Goal: Task Accomplishment & Management: Manage account settings

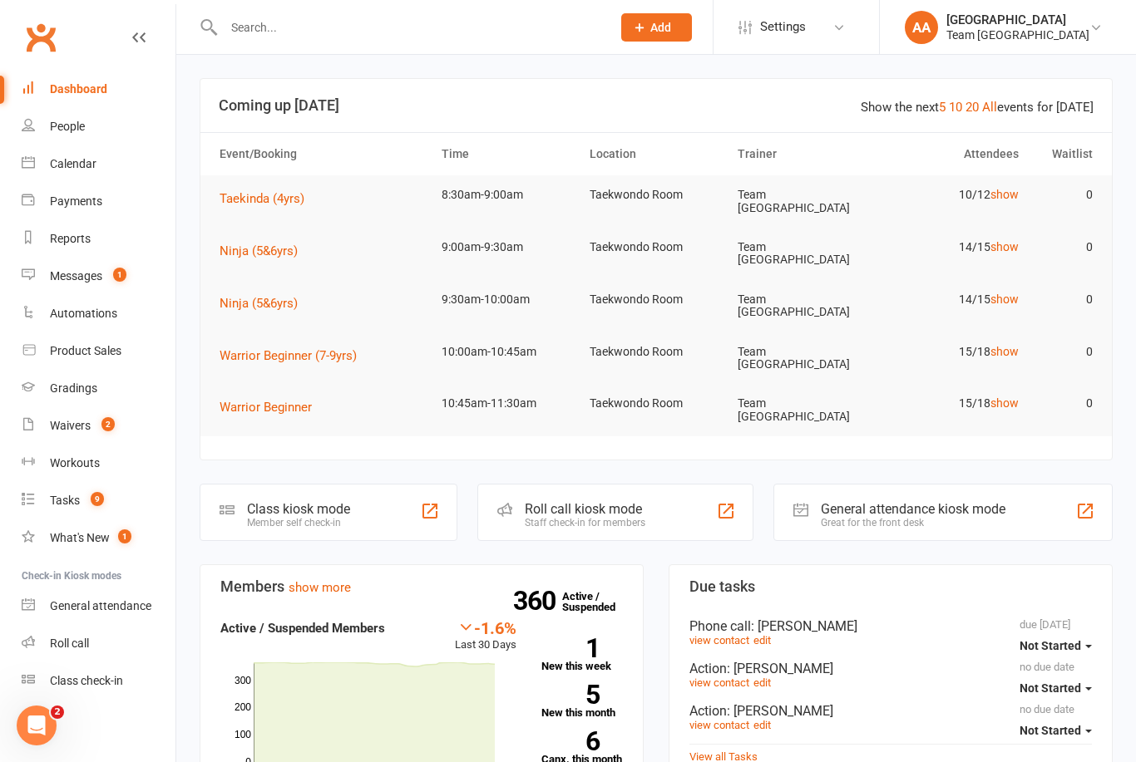
click at [80, 415] on link "Waivers 2" at bounding box center [99, 425] width 154 height 37
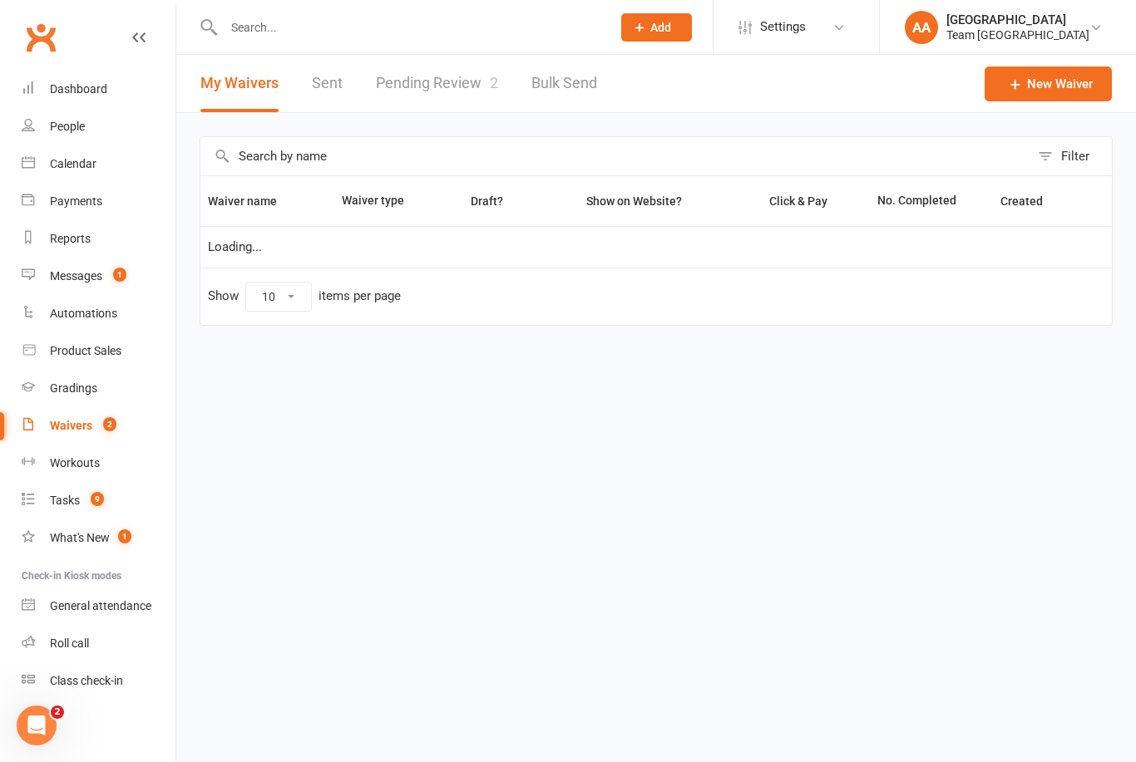
click at [441, 92] on link "Pending Review 2" at bounding box center [437, 83] width 122 height 57
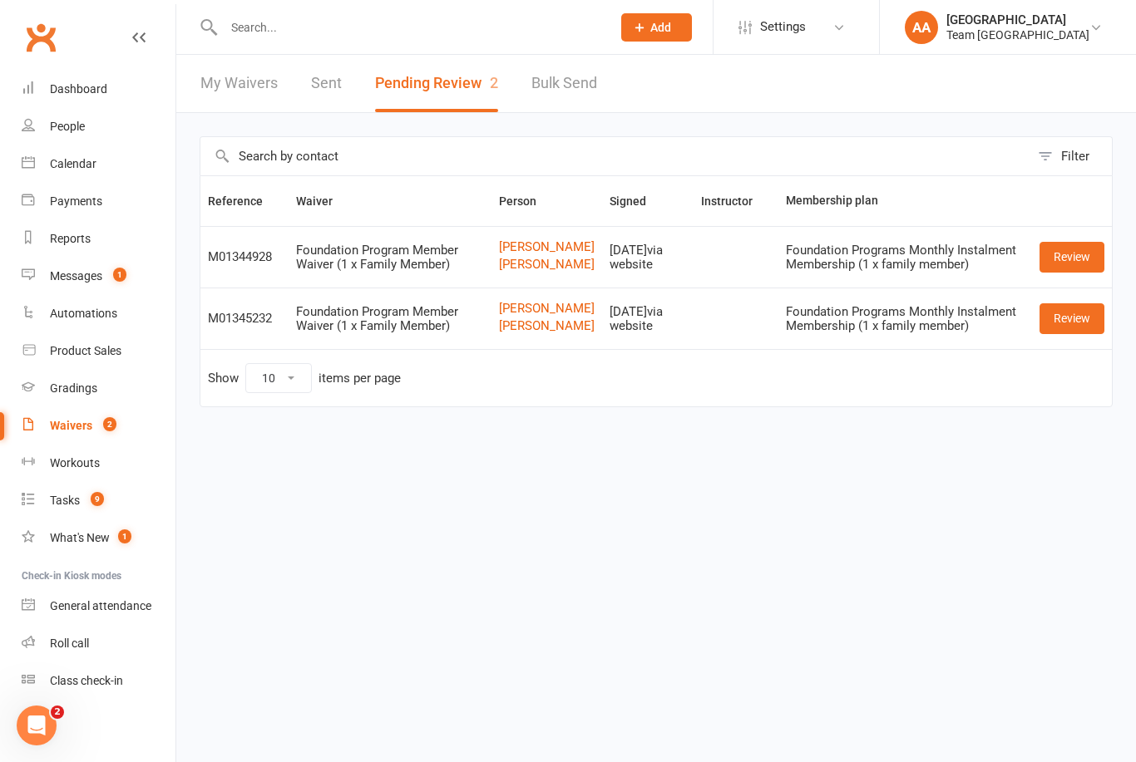
click at [91, 273] on div "Messages" at bounding box center [76, 275] width 52 height 13
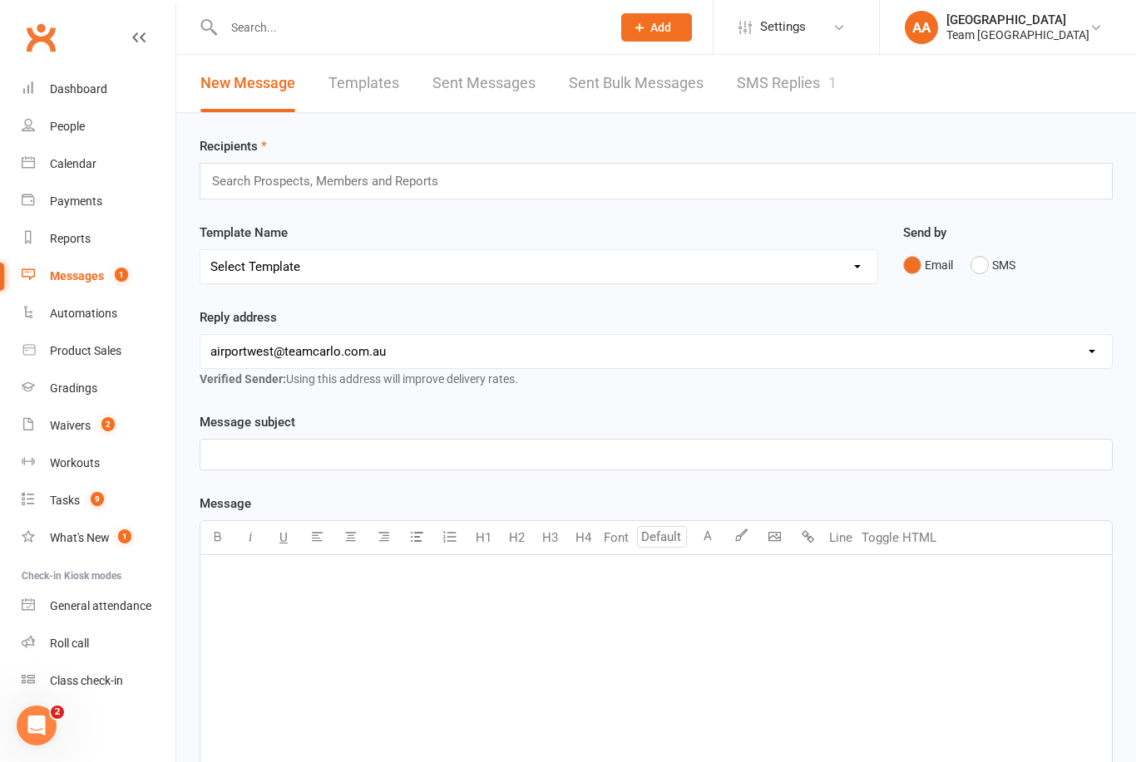
click at [776, 84] on link "SMS Replies 1" at bounding box center [787, 83] width 100 height 57
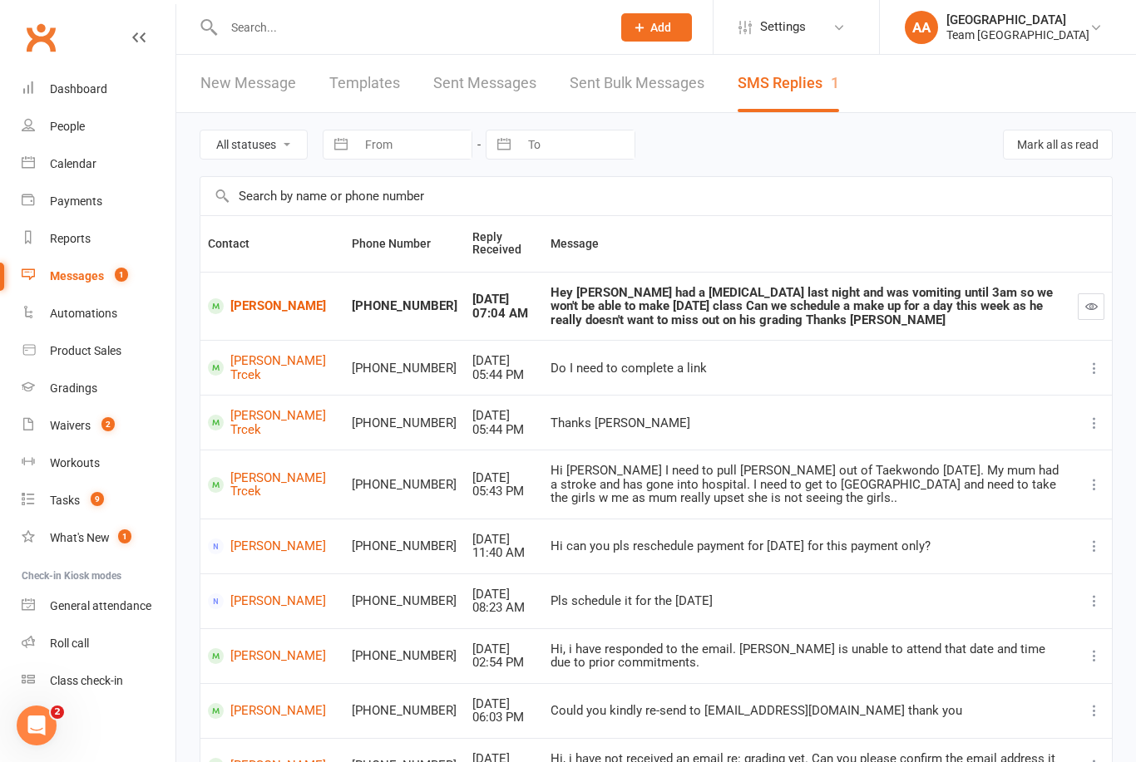
click at [1091, 311] on icon "button" at bounding box center [1091, 306] width 12 height 12
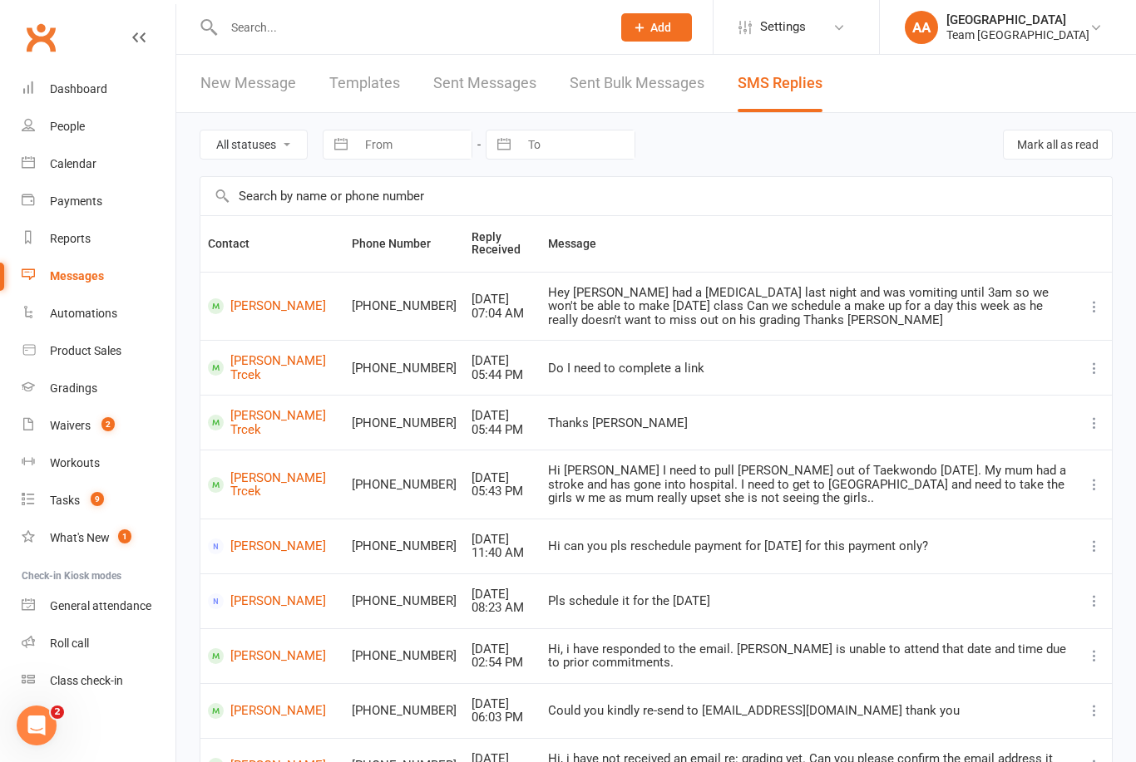
click at [93, 166] on div "Calendar" at bounding box center [73, 163] width 47 height 13
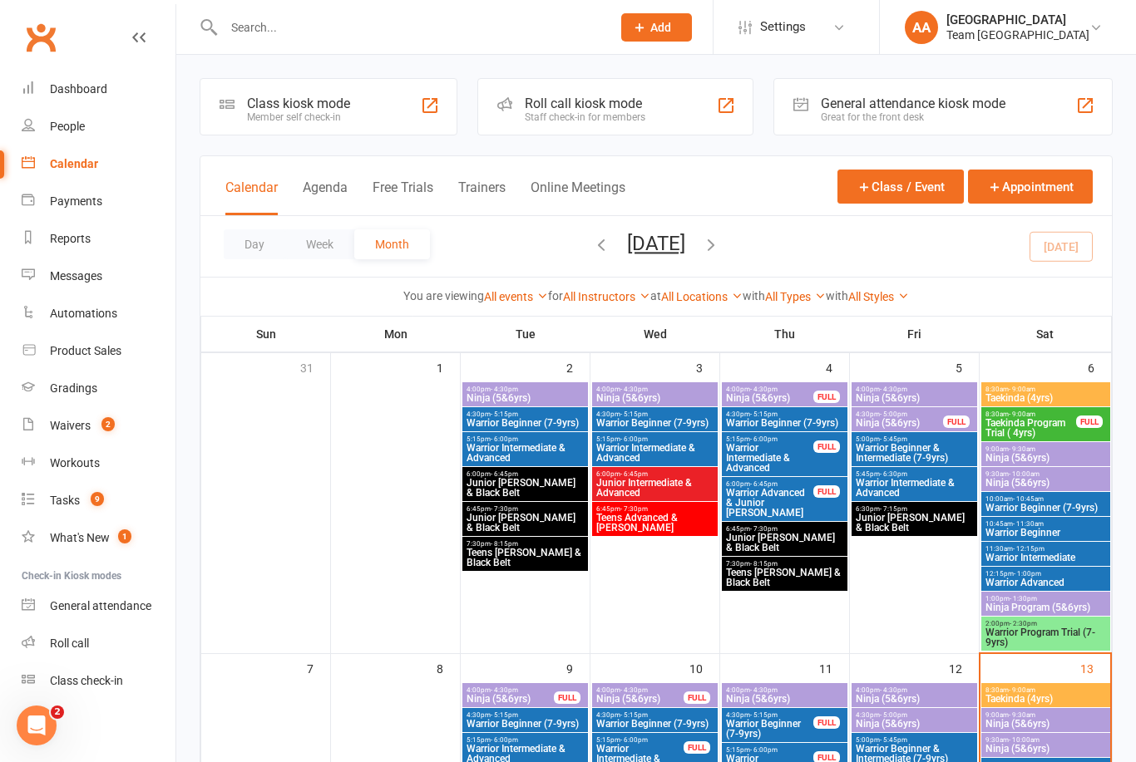
click at [259, 249] on button "Day" at bounding box center [255, 244] width 62 height 30
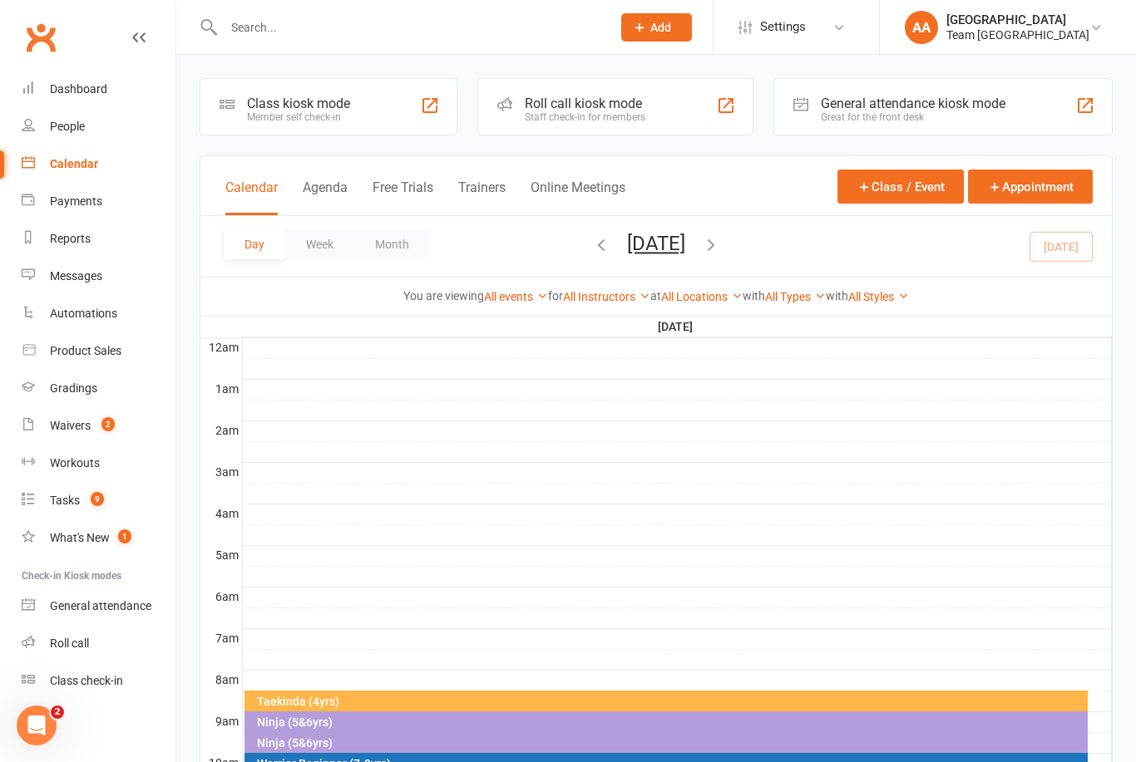
click at [685, 253] on button "Saturday, Sep 13, 2025" at bounding box center [656, 243] width 58 height 23
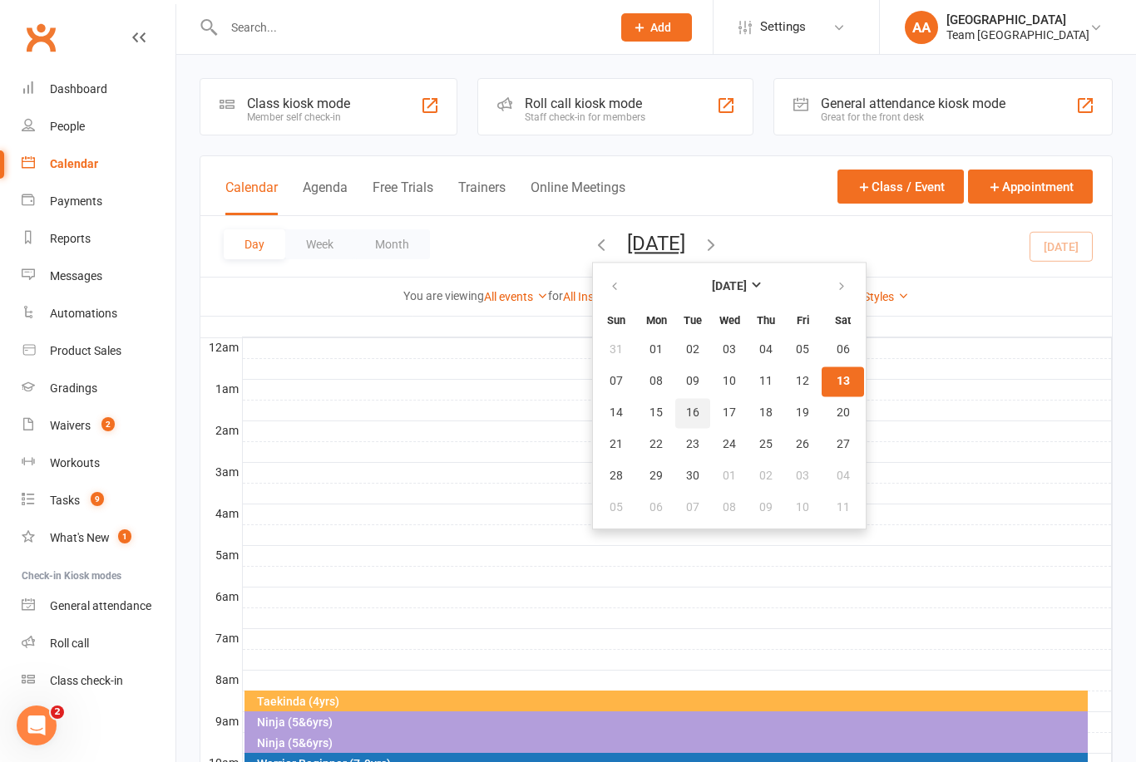
click at [686, 415] on span "16" at bounding box center [692, 412] width 13 height 13
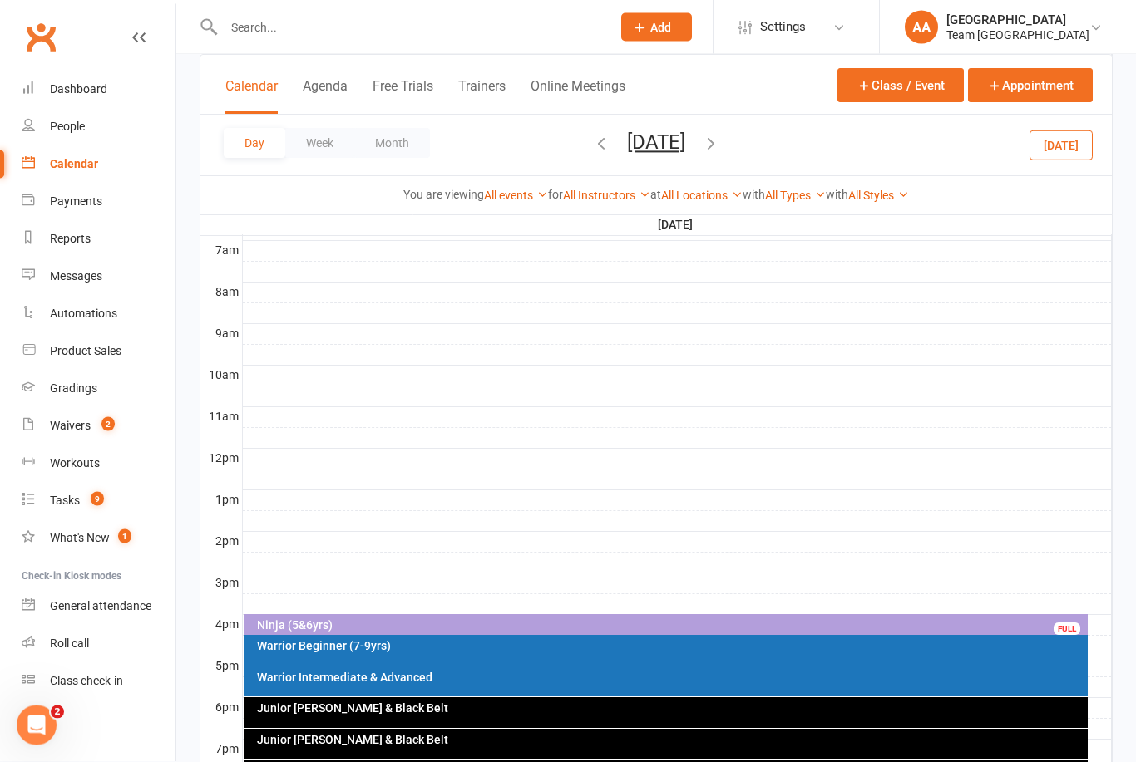
scroll to position [563, 0]
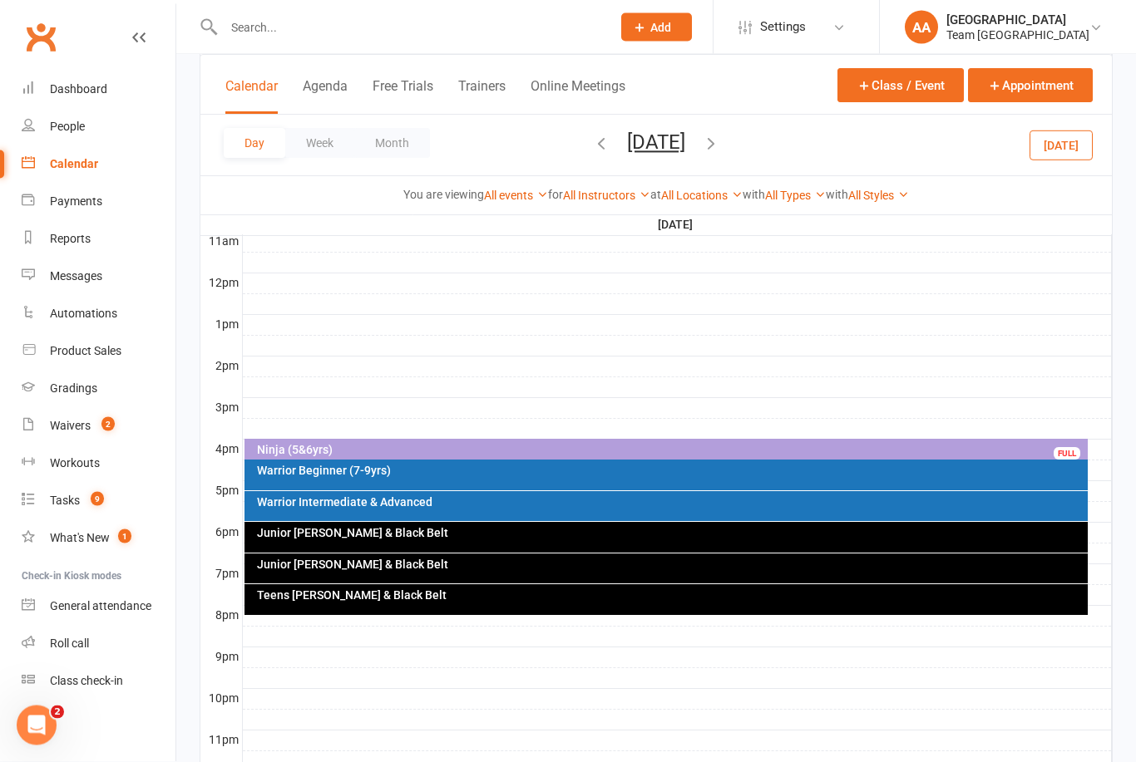
click at [475, 450] on div "Ninja (5&6yrs)" at bounding box center [670, 451] width 829 height 12
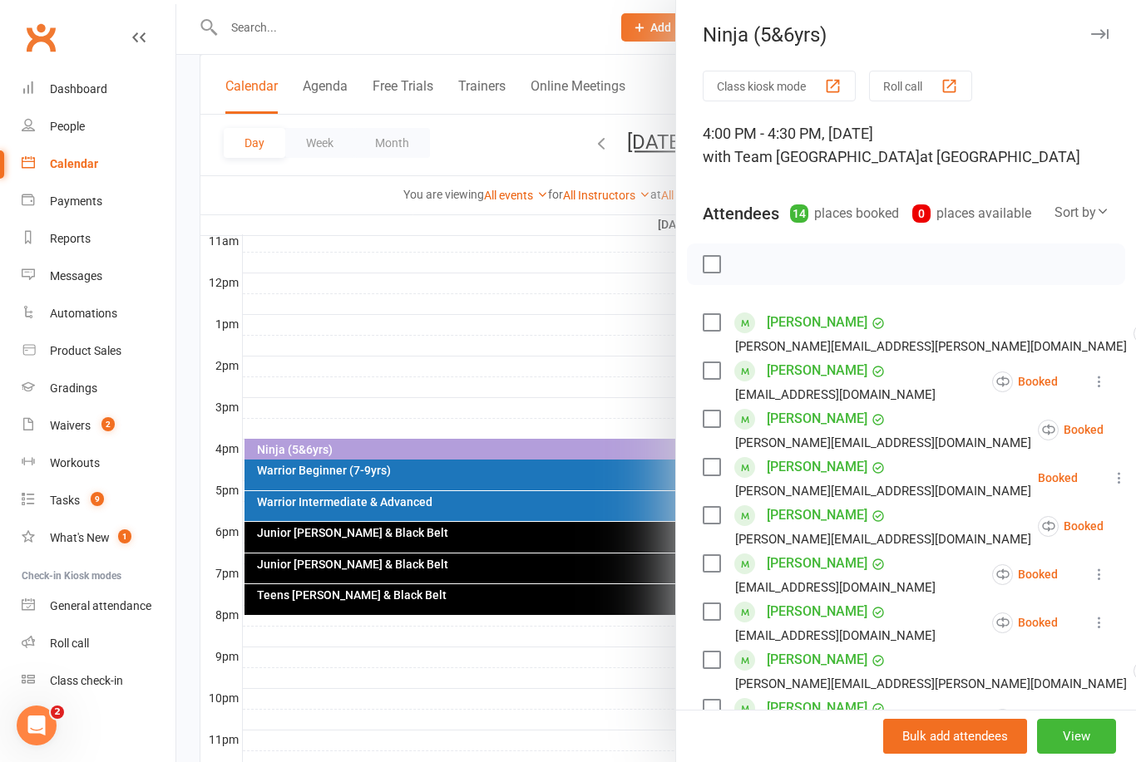
click at [424, 318] on div at bounding box center [655, 381] width 959 height 762
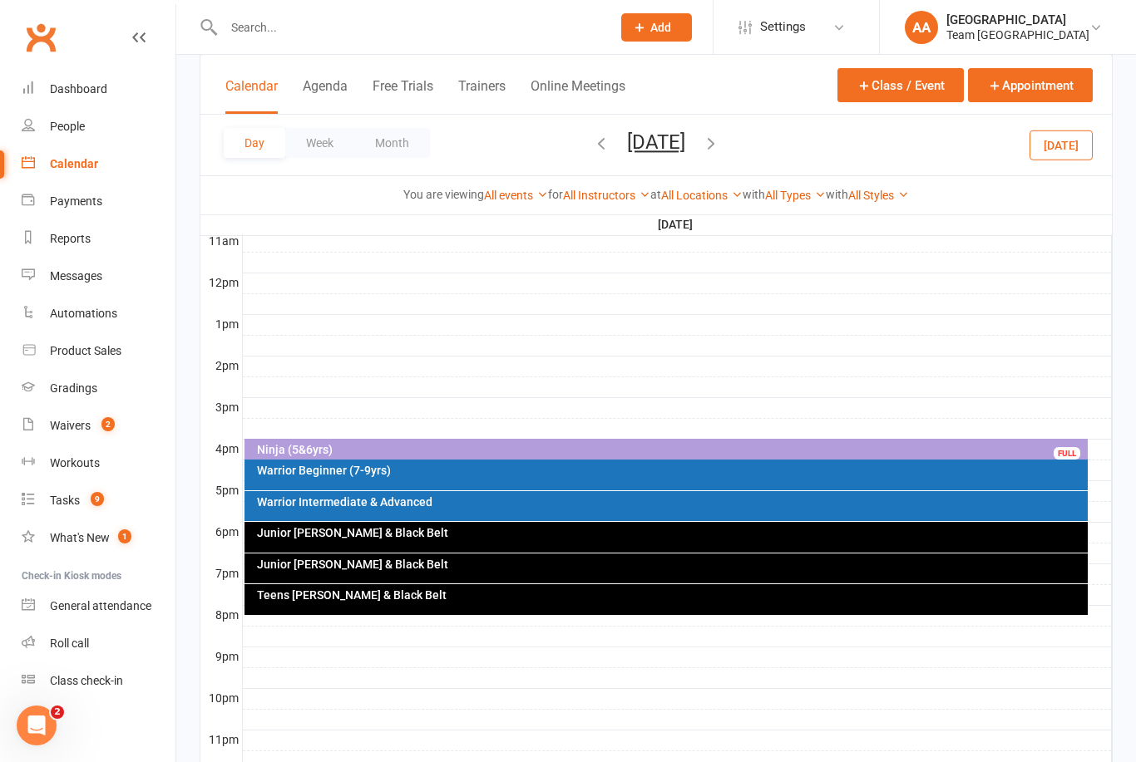
click at [720, 145] on icon "button" at bounding box center [711, 143] width 18 height 18
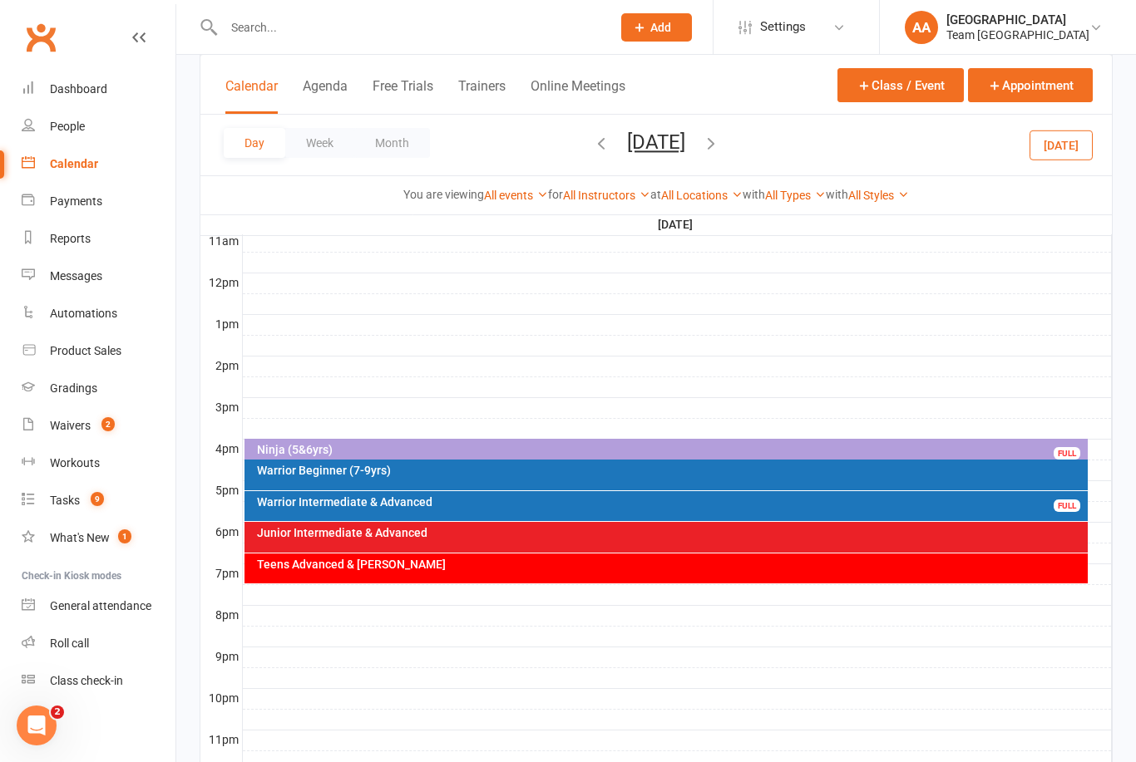
click at [490, 446] on div "Ninja (5&6yrs)" at bounding box center [670, 450] width 829 height 12
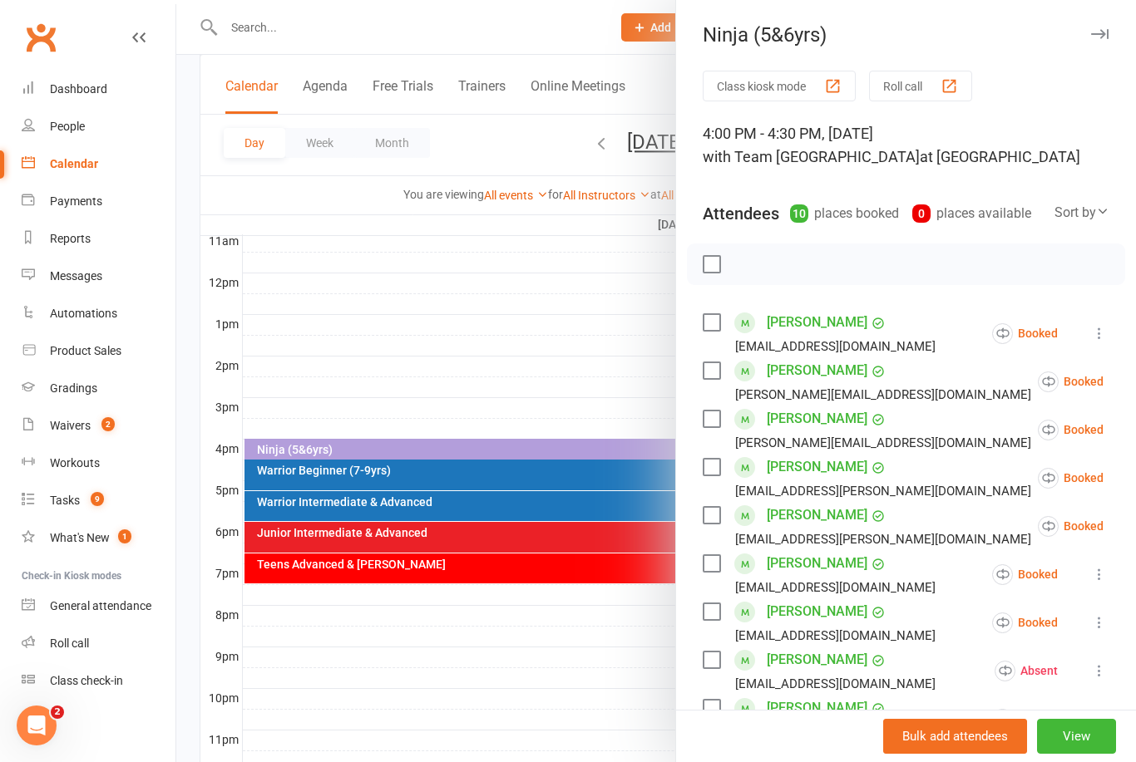
click at [467, 298] on div at bounding box center [655, 381] width 959 height 762
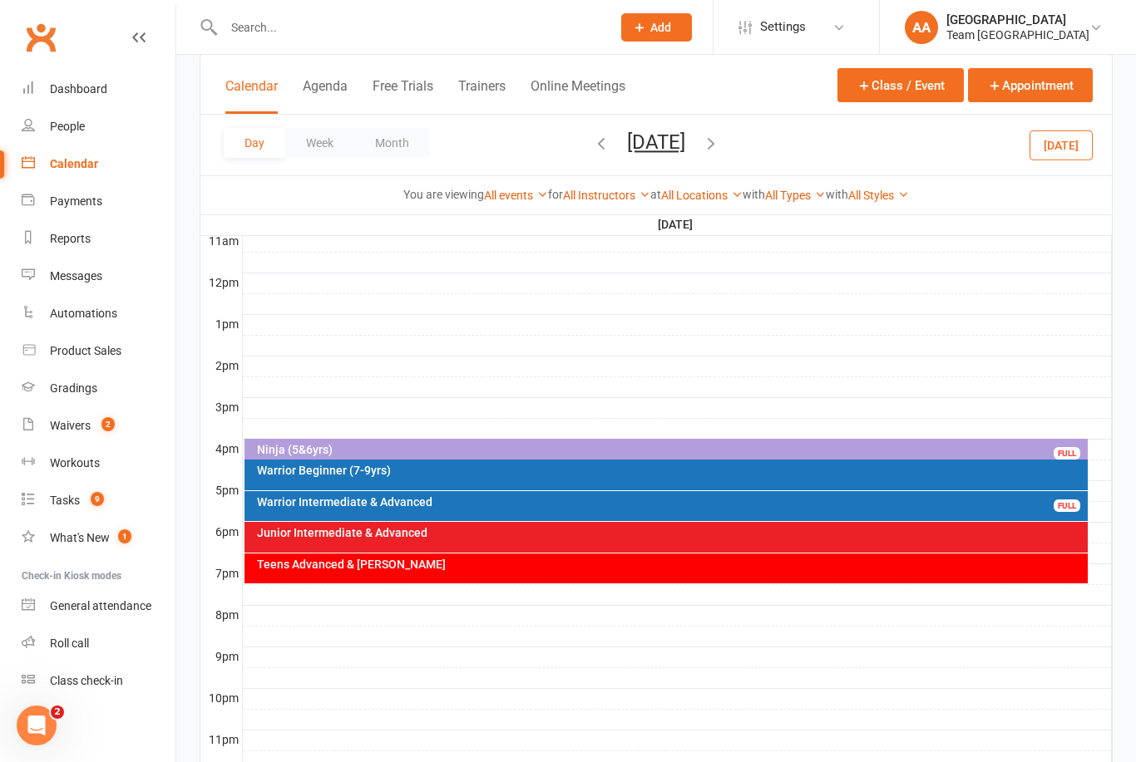
click at [720, 141] on icon "button" at bounding box center [711, 143] width 18 height 18
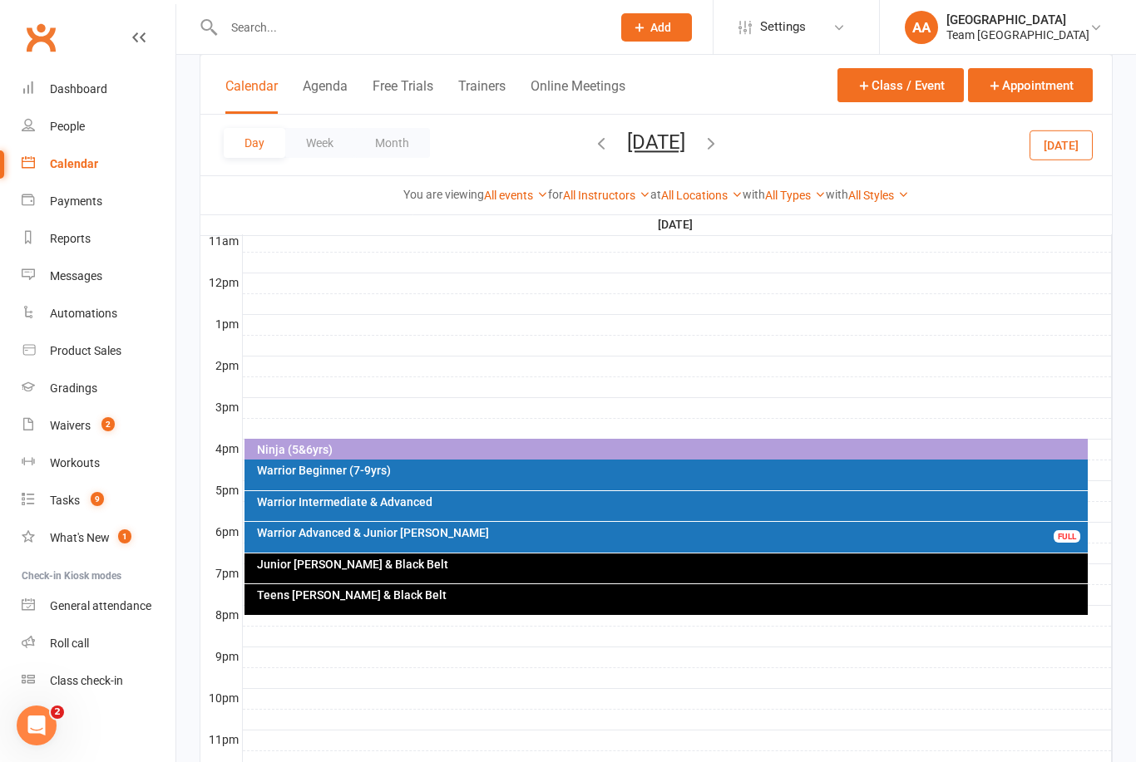
click at [442, 454] on div "Ninja (5&6yrs)" at bounding box center [670, 450] width 829 height 12
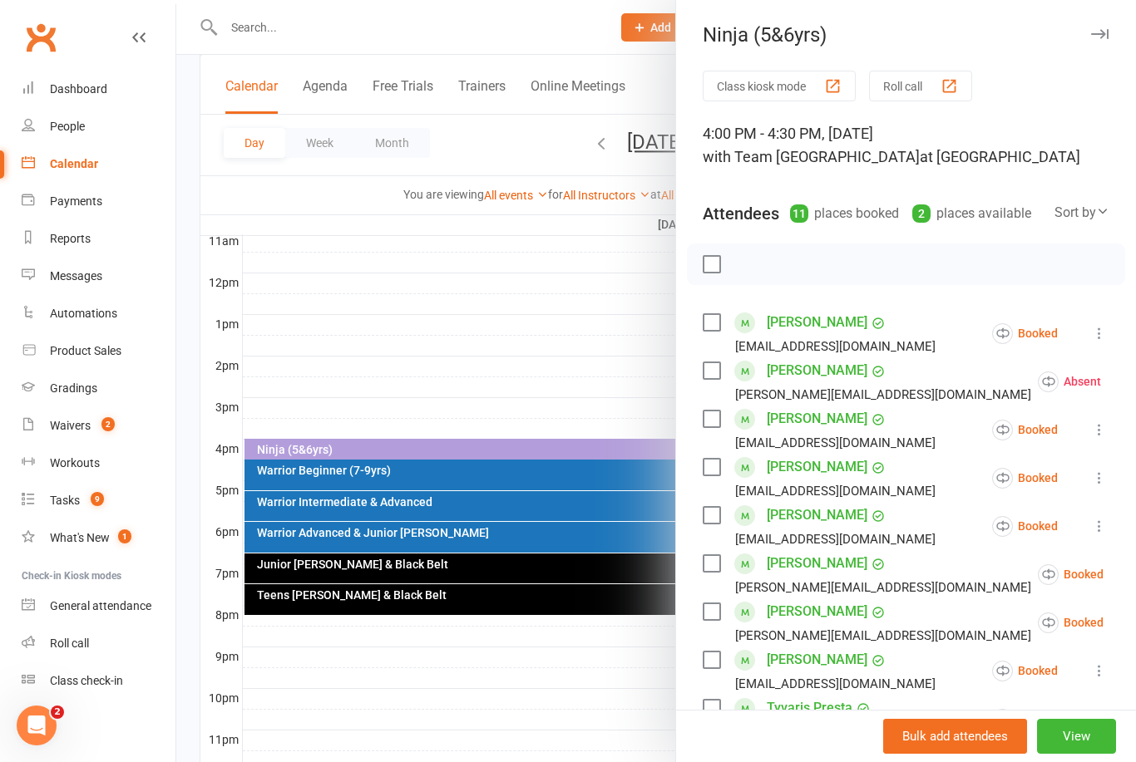
click at [475, 305] on div at bounding box center [655, 381] width 959 height 762
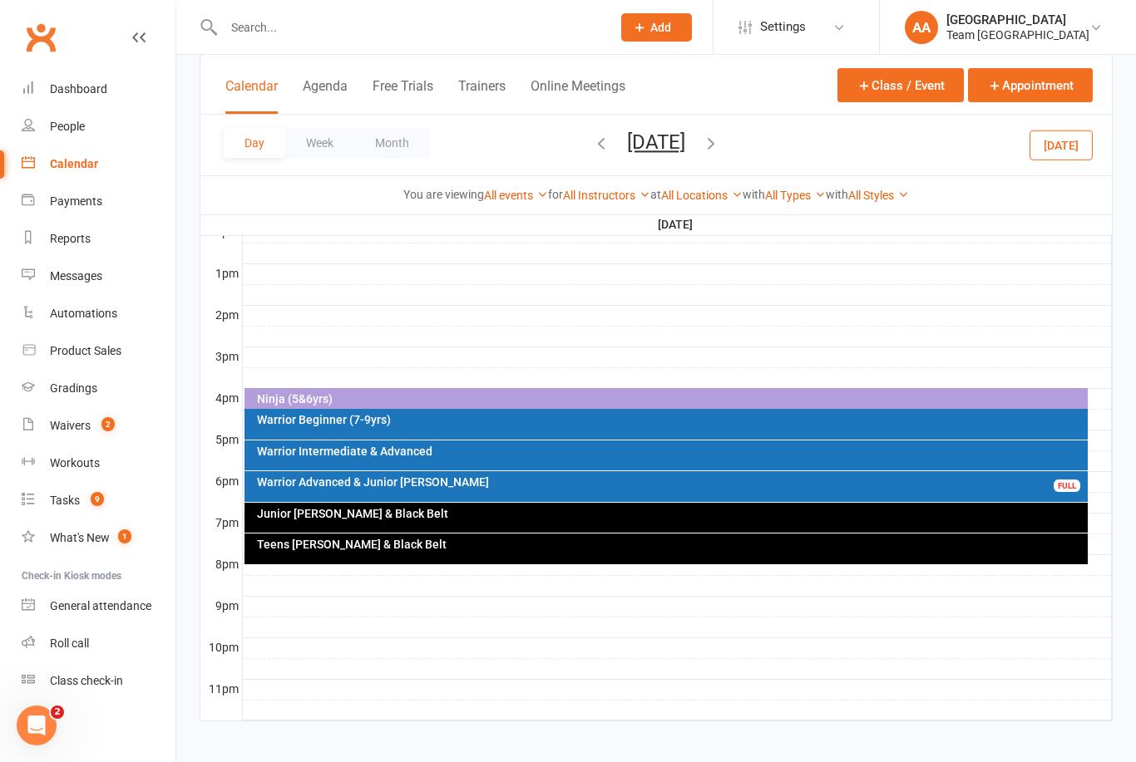
scroll to position [617, 0]
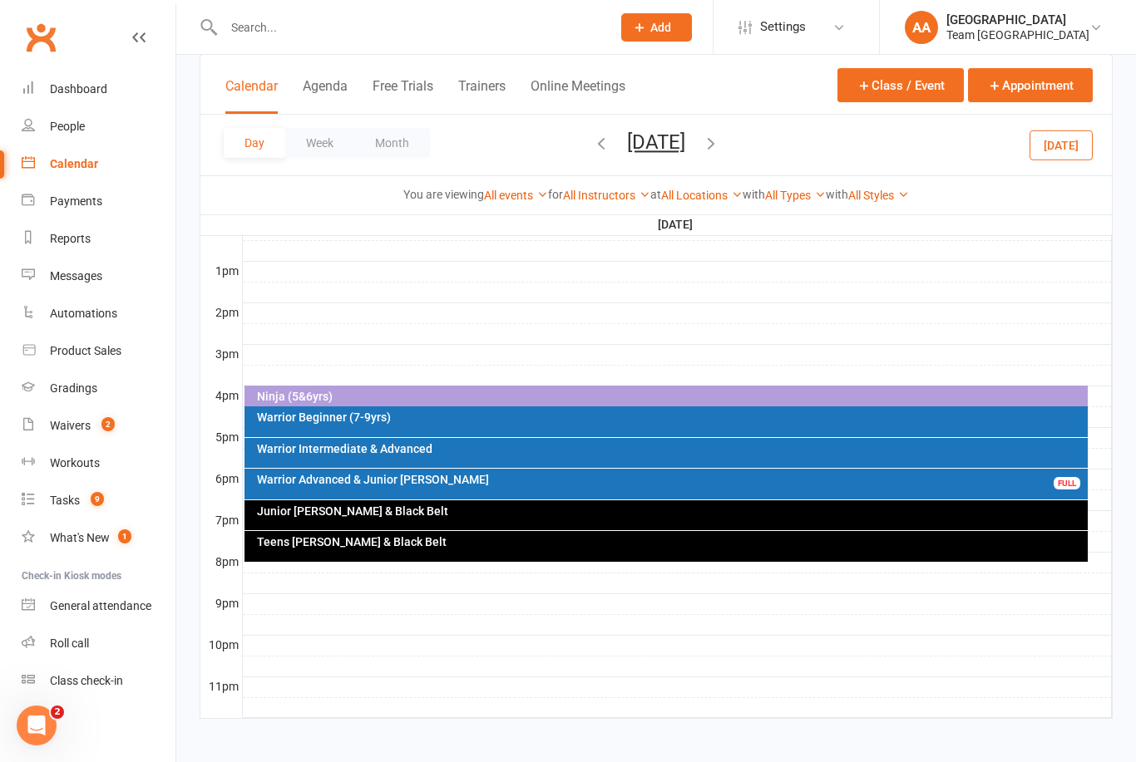
click at [685, 144] on button "Thursday, Sep 18, 2025" at bounding box center [656, 142] width 58 height 23
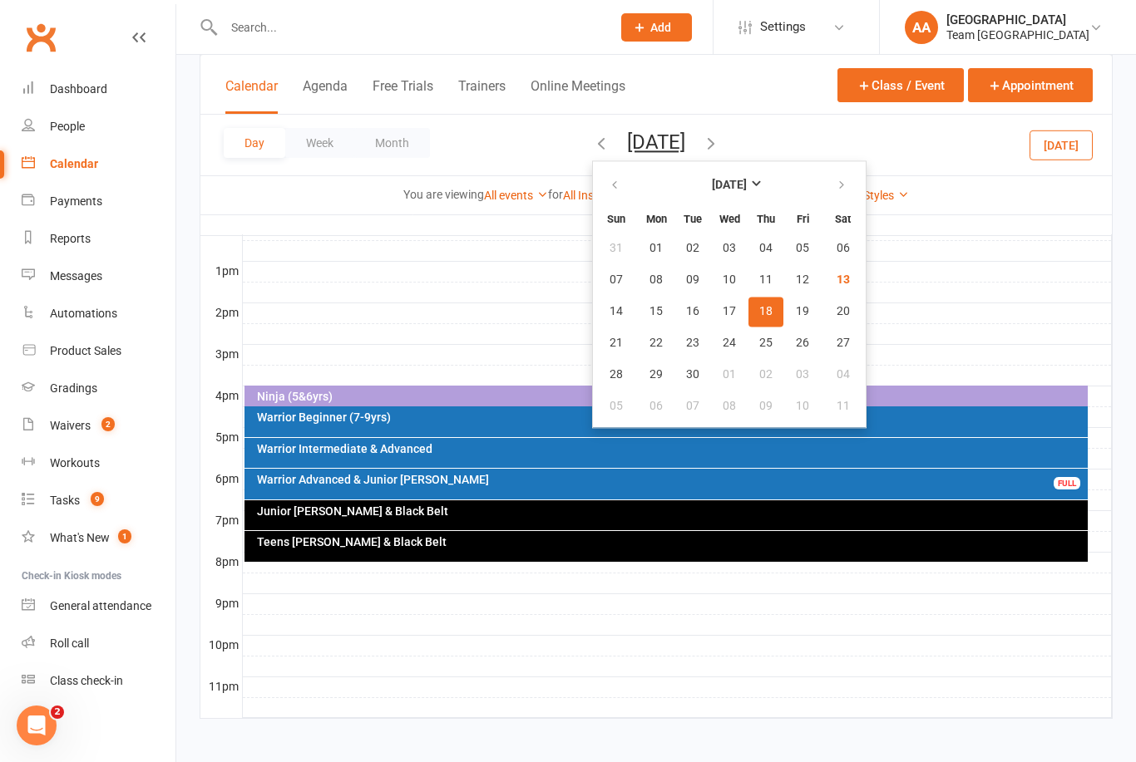
click at [748, 318] on button "18" at bounding box center [765, 312] width 35 height 30
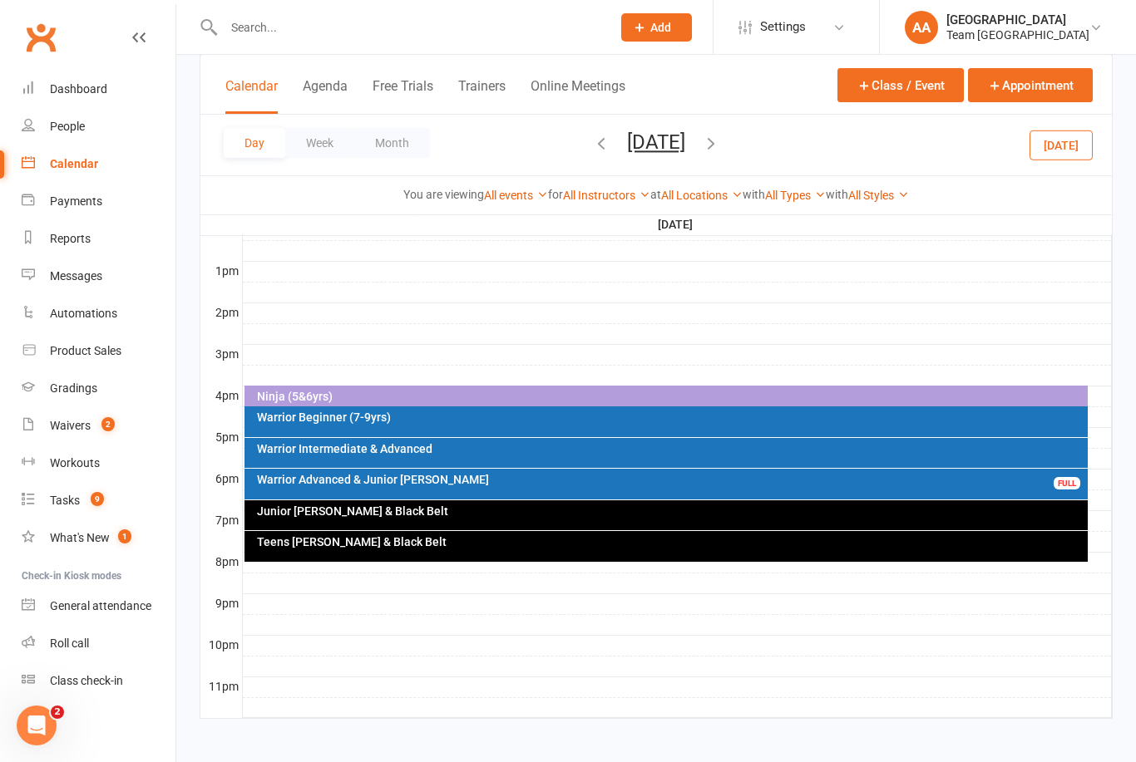
click at [556, 395] on div "Ninja (5&6yrs)" at bounding box center [670, 397] width 829 height 12
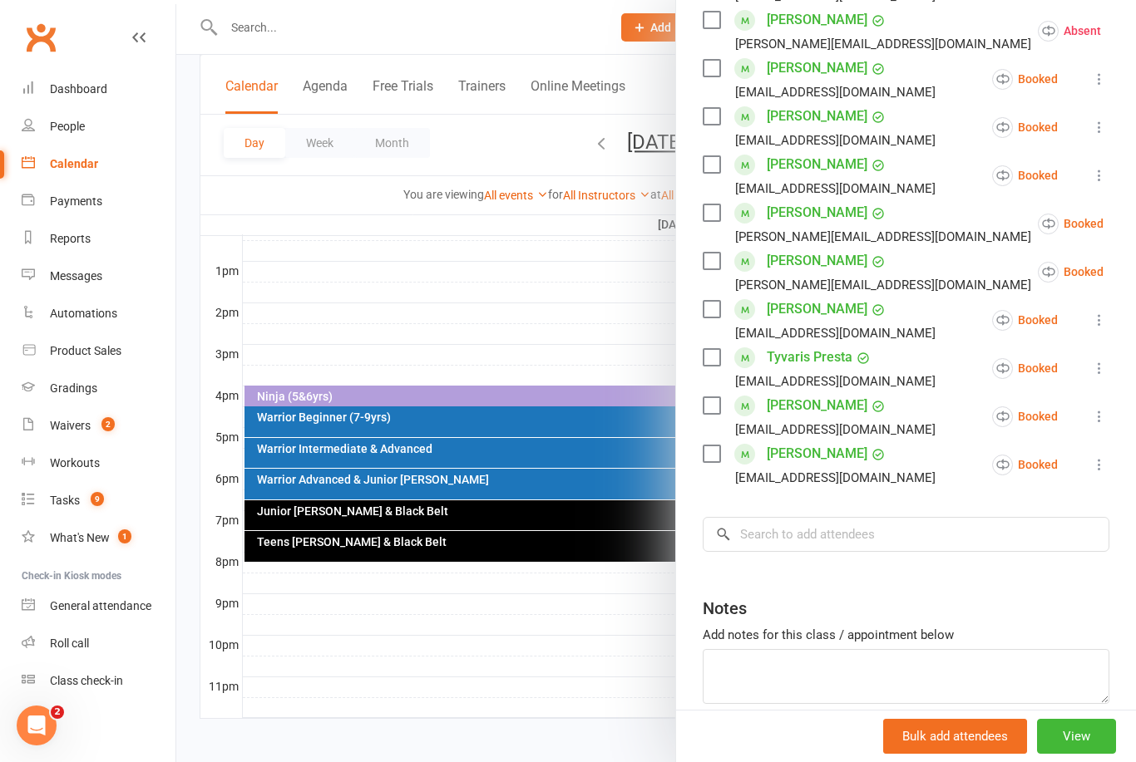
scroll to position [352, 0]
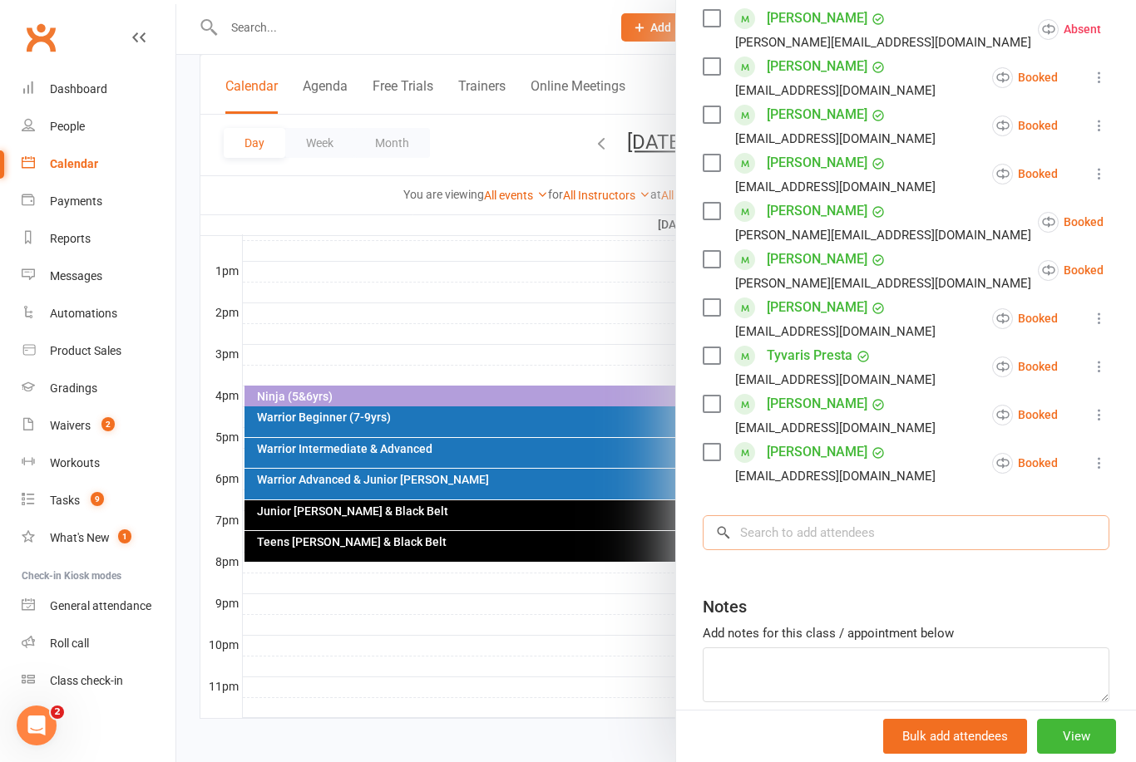
click at [816, 536] on input "search" at bounding box center [905, 532] width 406 height 35
type input "Ziya"
click at [797, 578] on div "Ziya Gulser" at bounding box center [782, 567] width 96 height 24
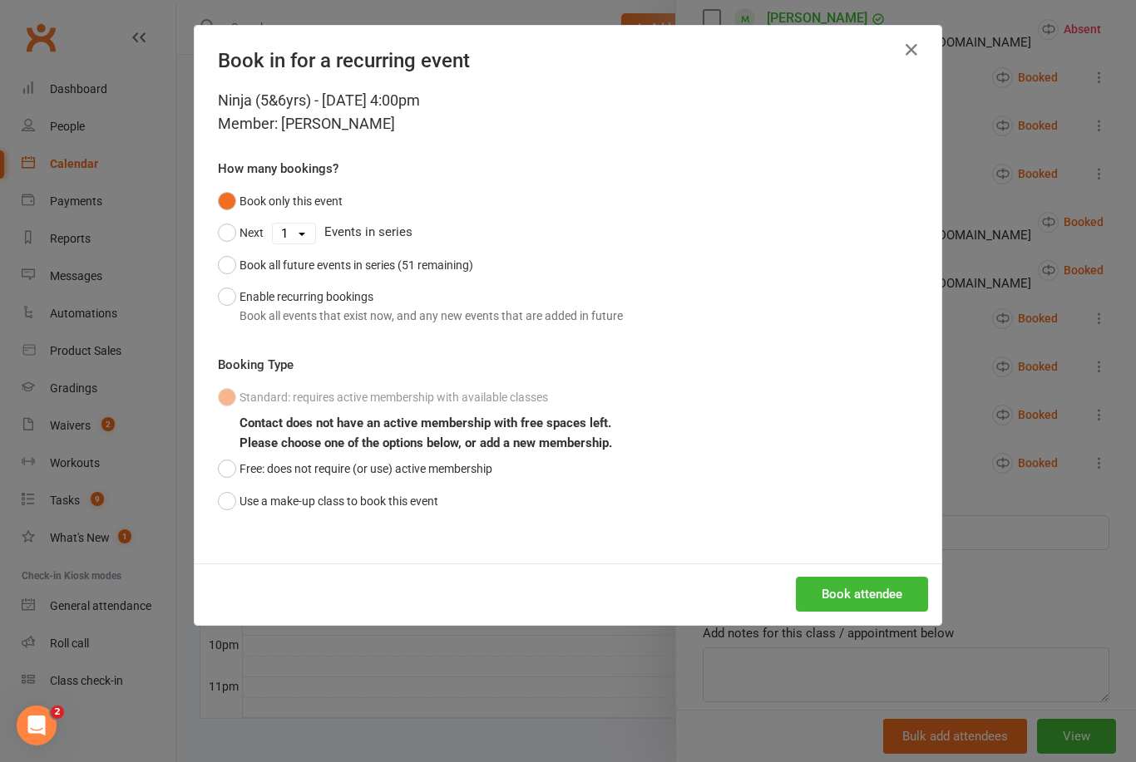
click at [225, 505] on button "Use a make-up class to book this event" at bounding box center [328, 501] width 220 height 32
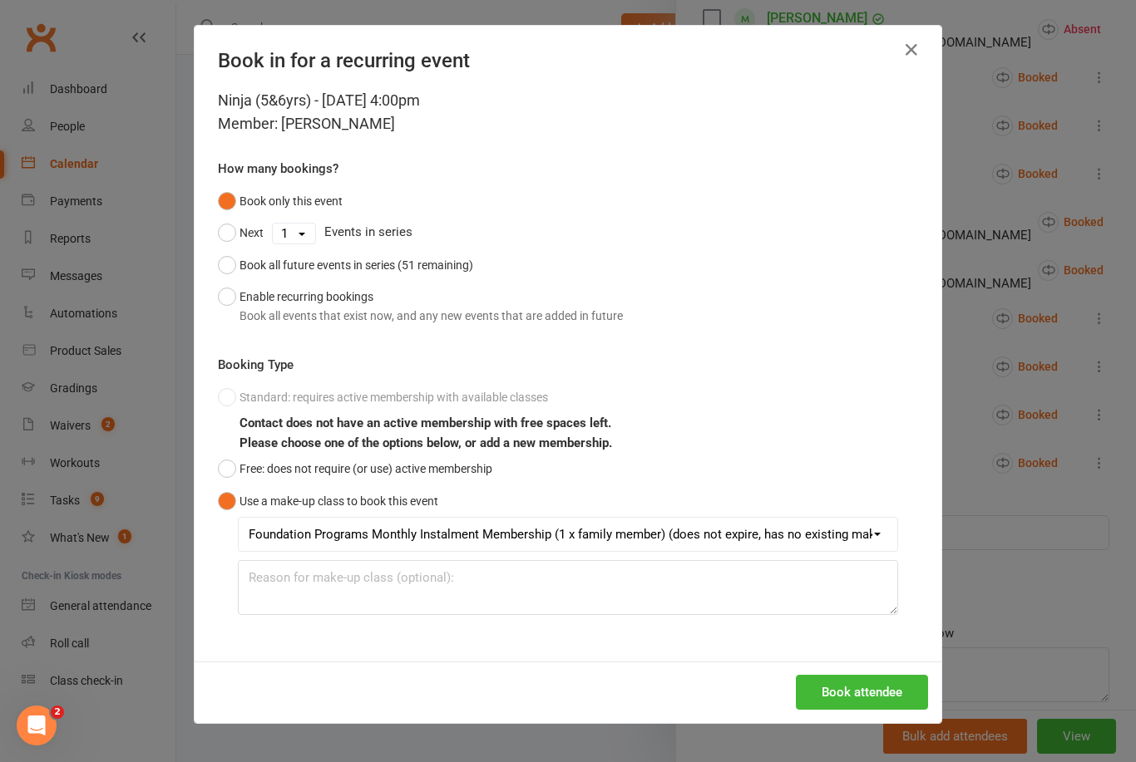
click at [860, 701] on button "Book attendee" at bounding box center [862, 692] width 132 height 35
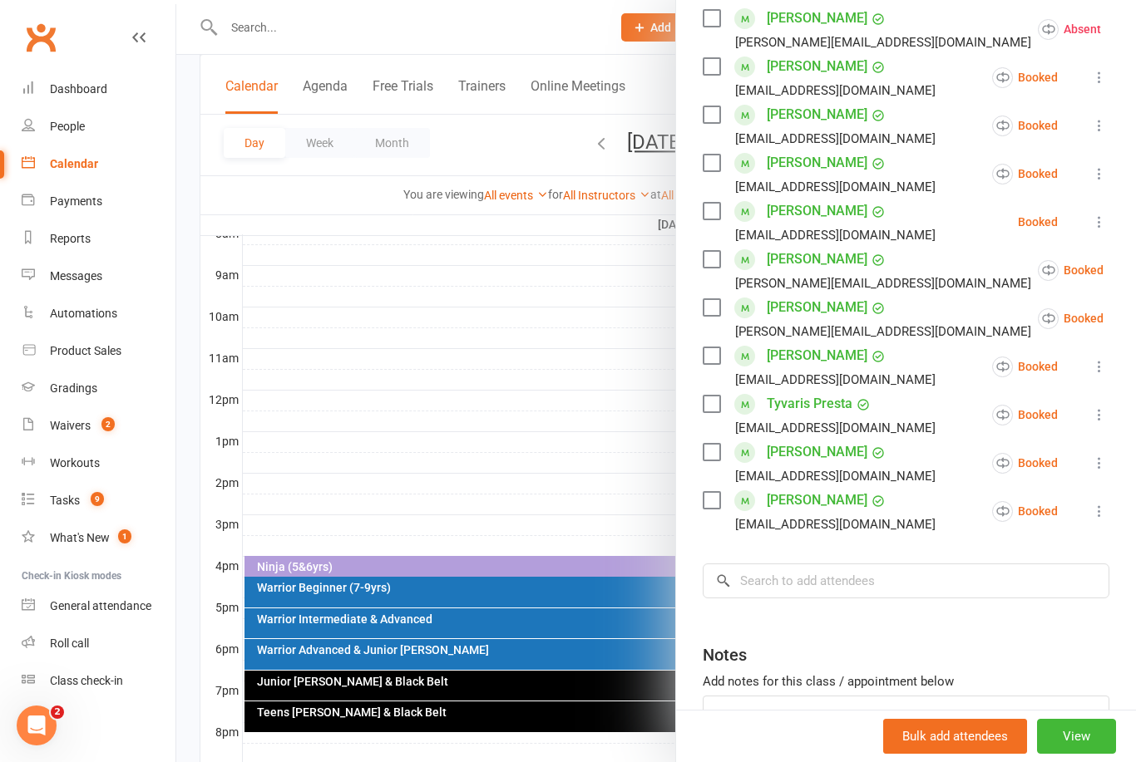
scroll to position [436, 0]
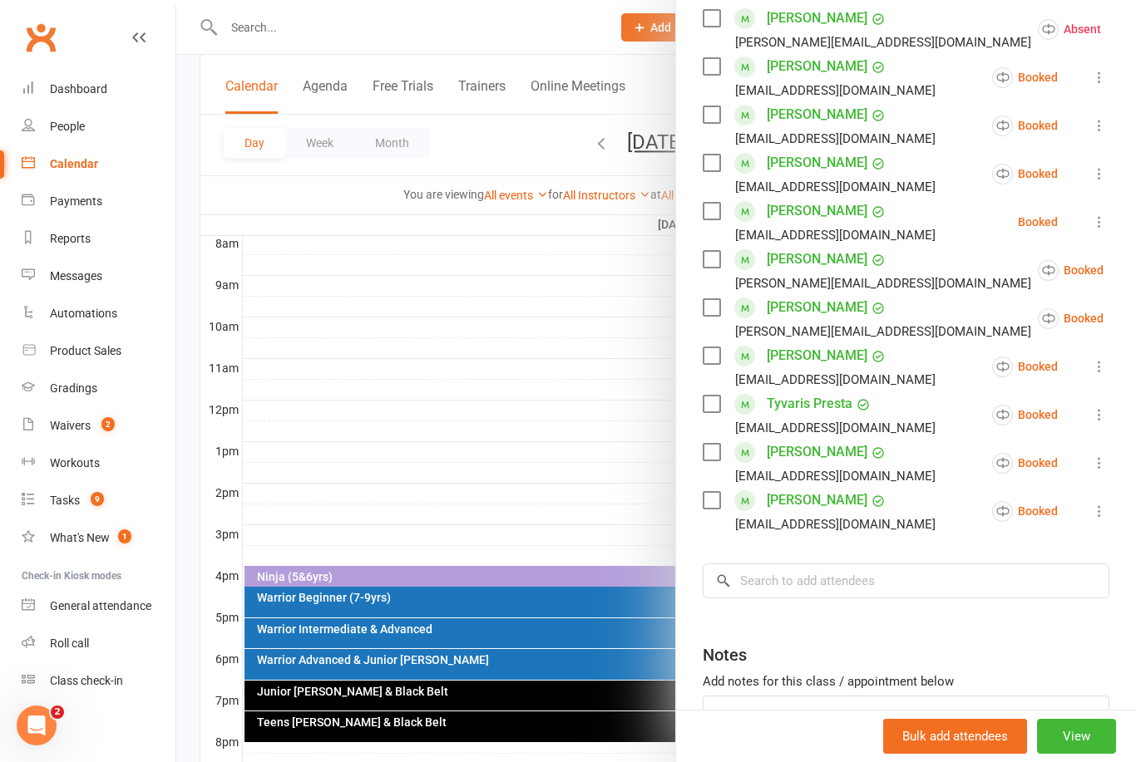
click at [648, 140] on div at bounding box center [655, 381] width 959 height 762
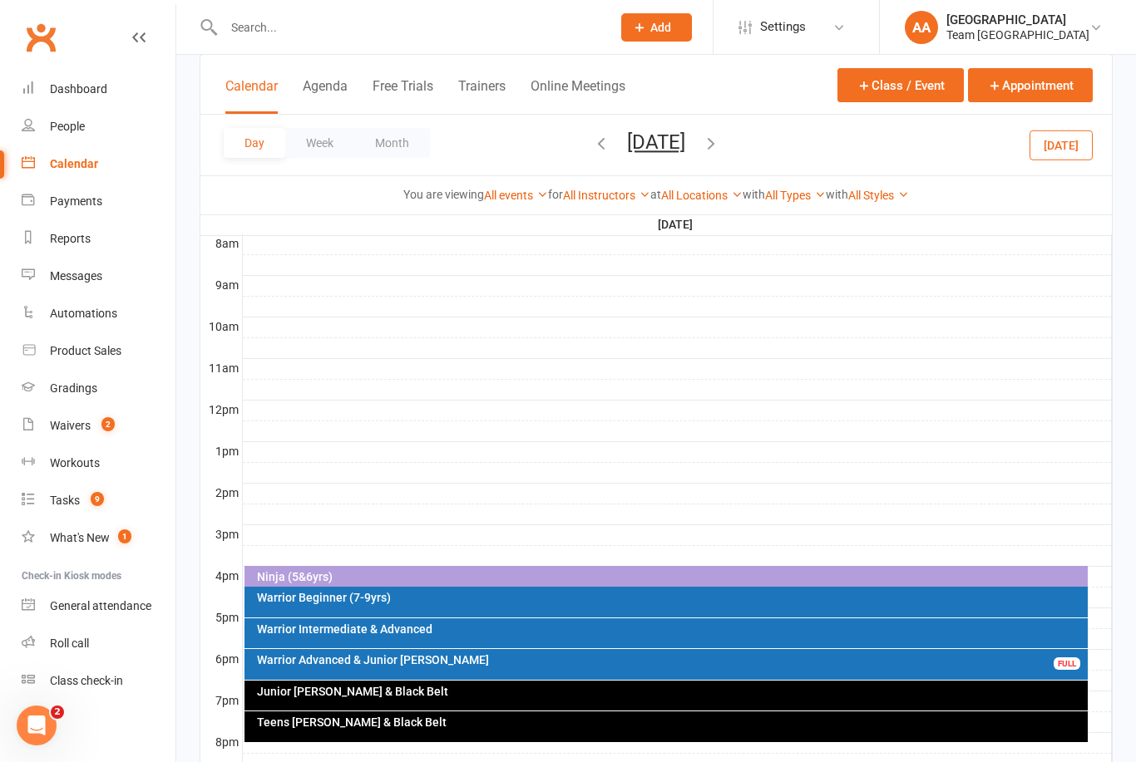
click at [645, 150] on button "Thursday, Sep 18, 2025" at bounding box center [656, 142] width 58 height 23
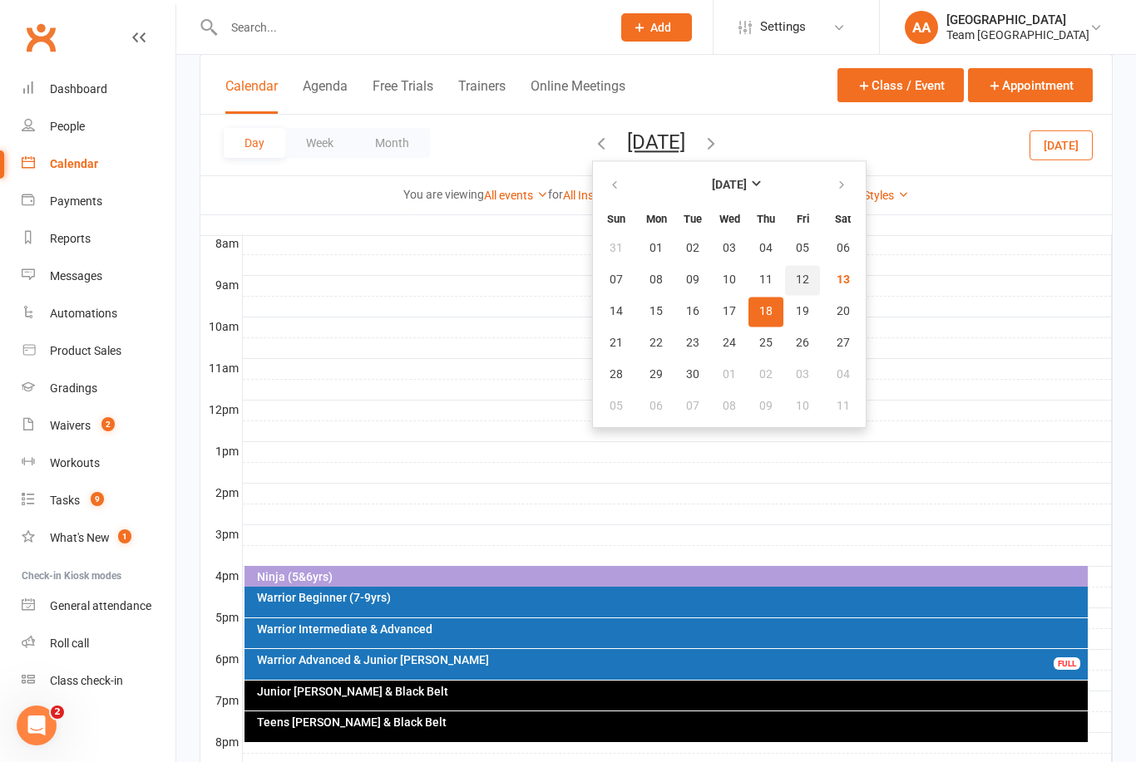
click at [796, 284] on span "12" at bounding box center [802, 279] width 13 height 13
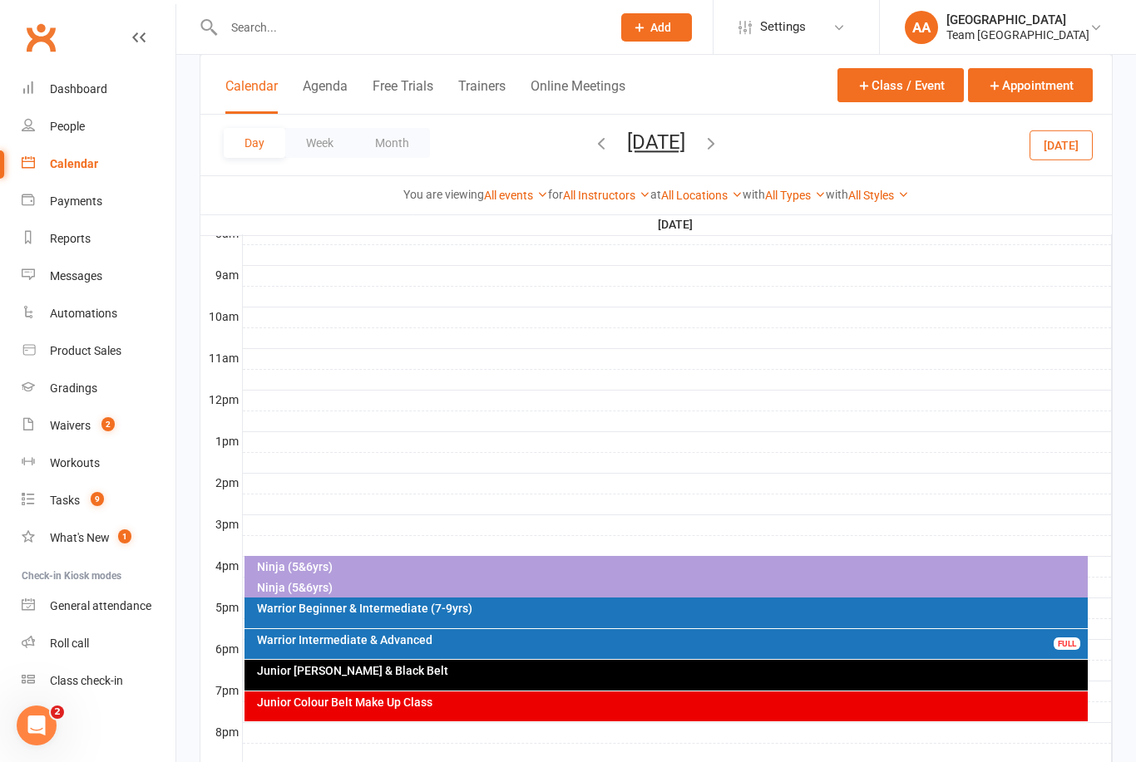
scroll to position [580, 0]
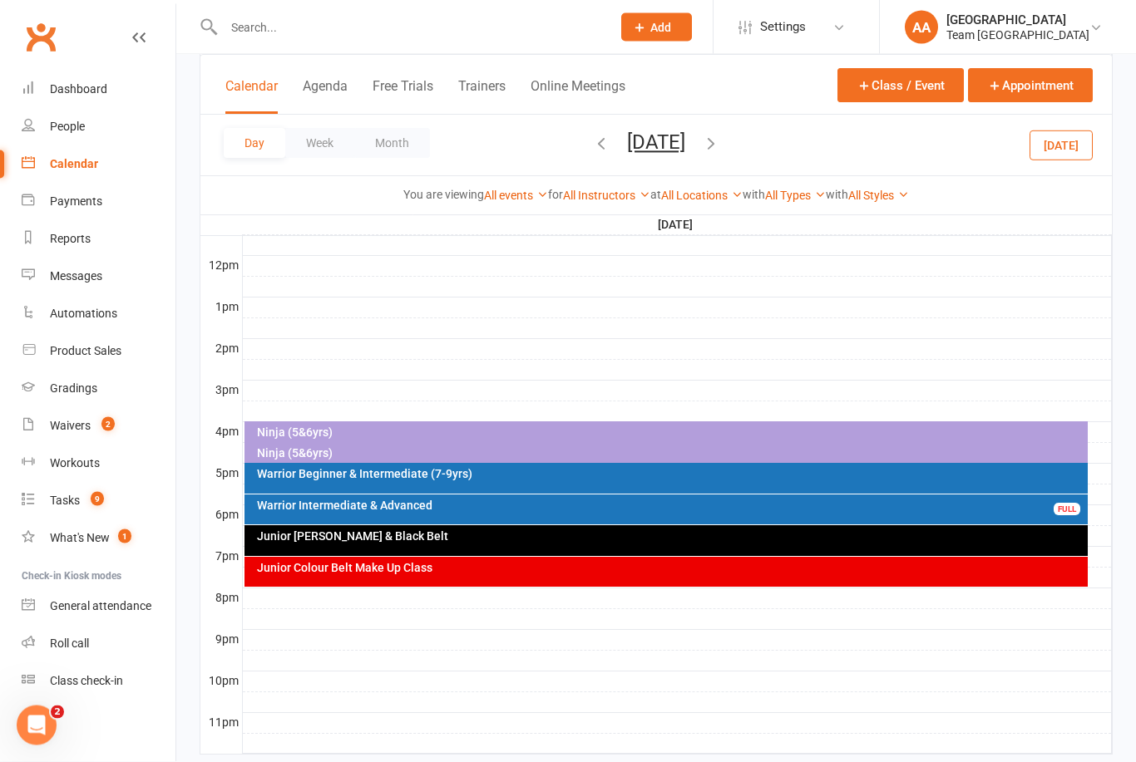
click at [314, 459] on div "Ninja (5&6yrs)" at bounding box center [670, 454] width 829 height 12
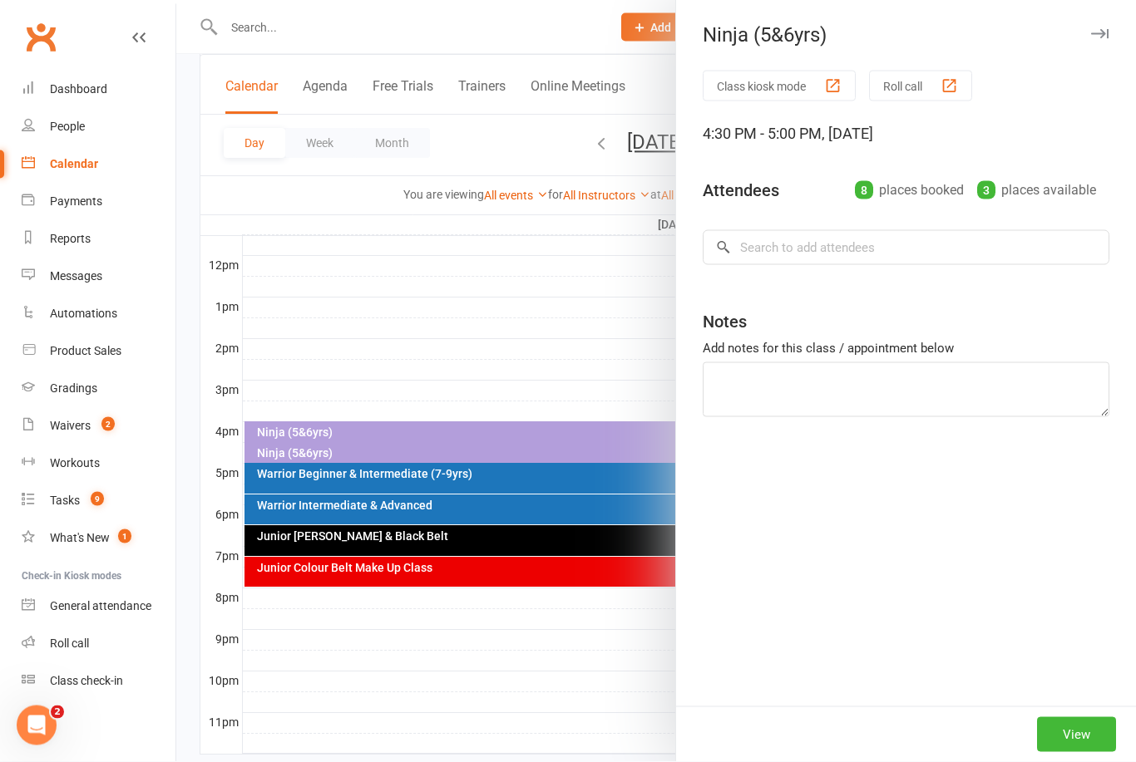
scroll to position [581, 0]
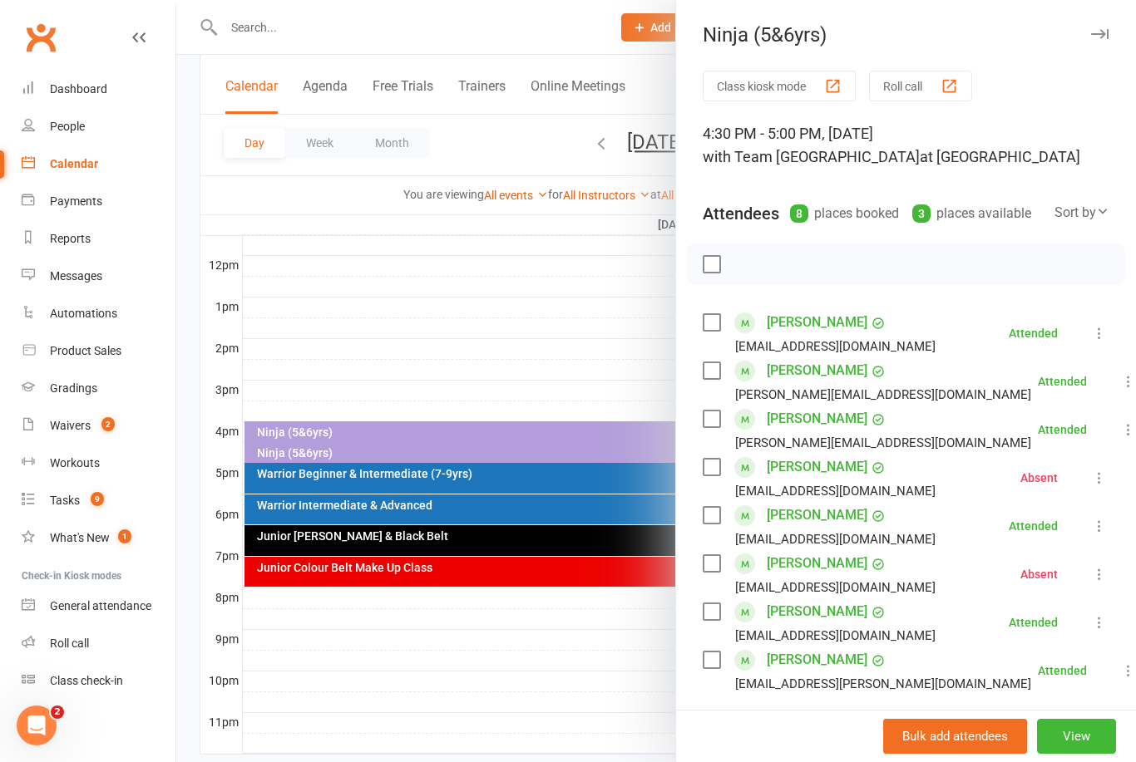
click at [426, 338] on div at bounding box center [655, 381] width 959 height 762
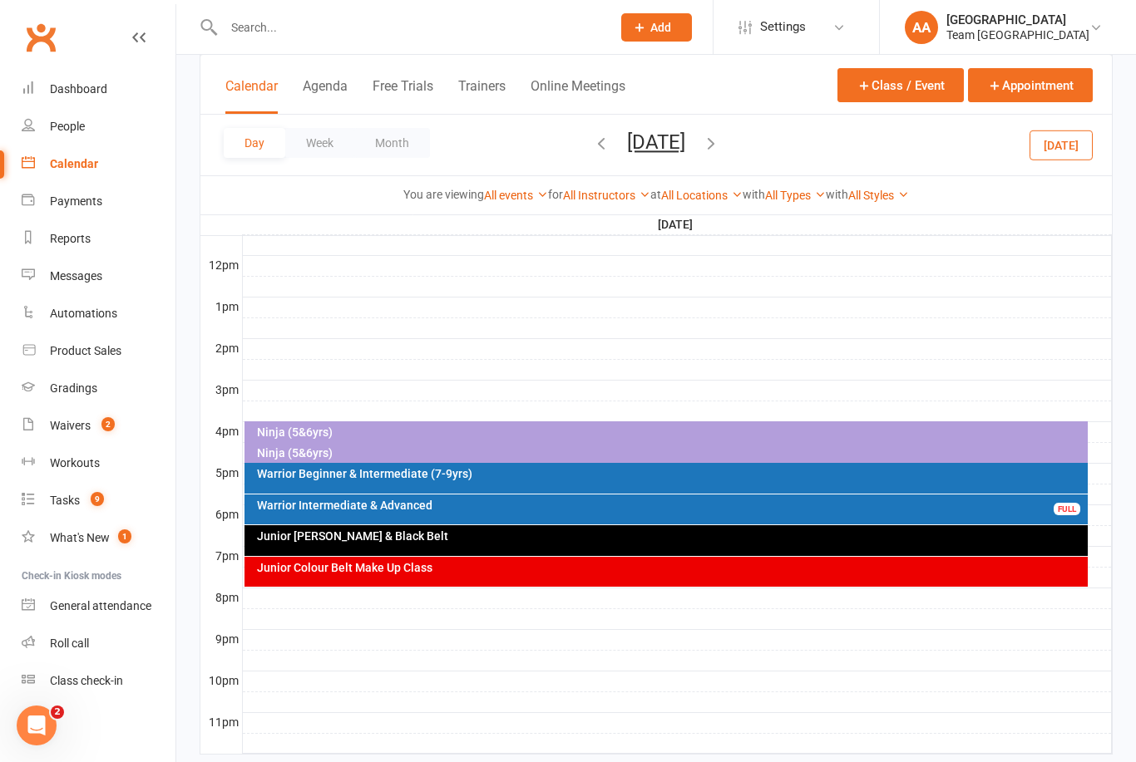
click at [386, 473] on div "Warrior Beginner & Intermediate (7-9yrs)" at bounding box center [670, 474] width 829 height 12
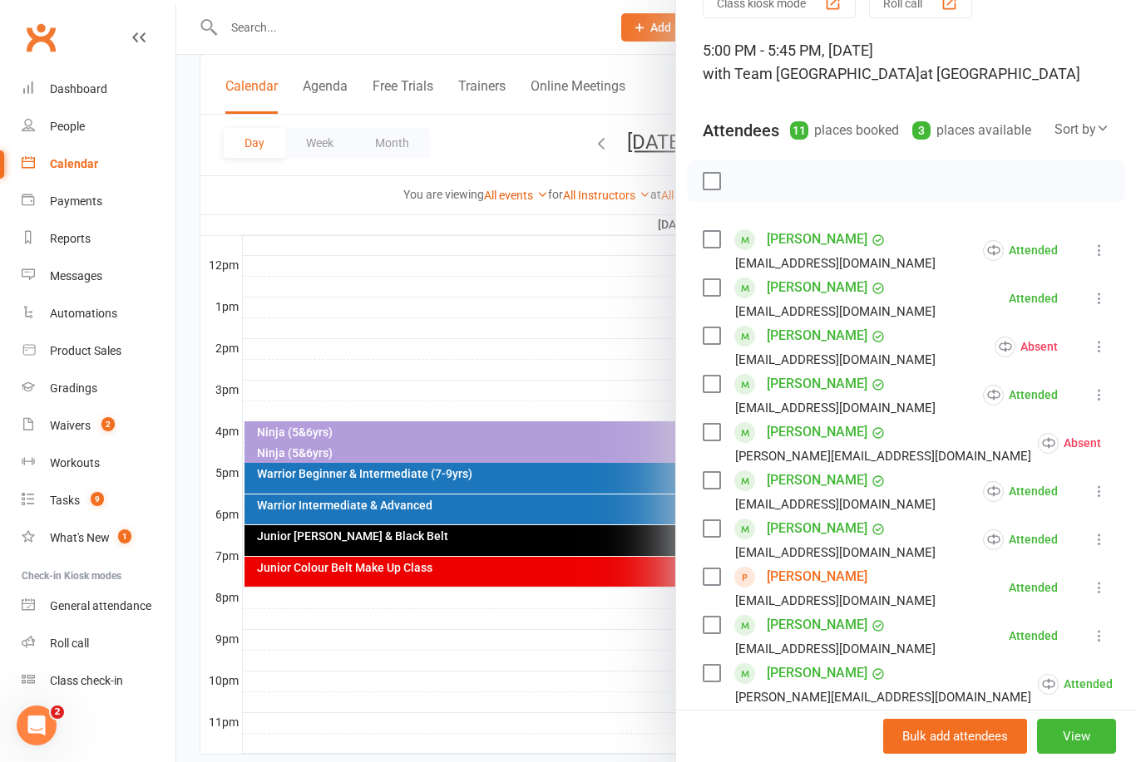
scroll to position [180, 0]
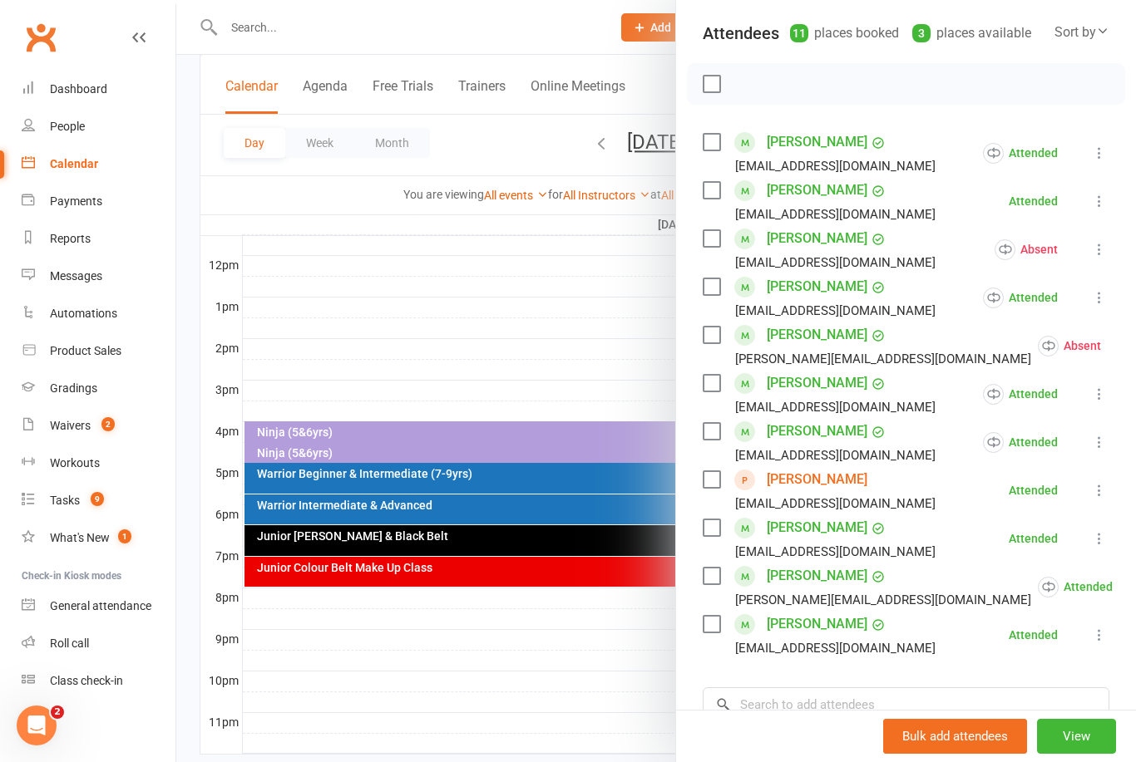
click at [815, 480] on link "[PERSON_NAME]" at bounding box center [816, 479] width 101 height 27
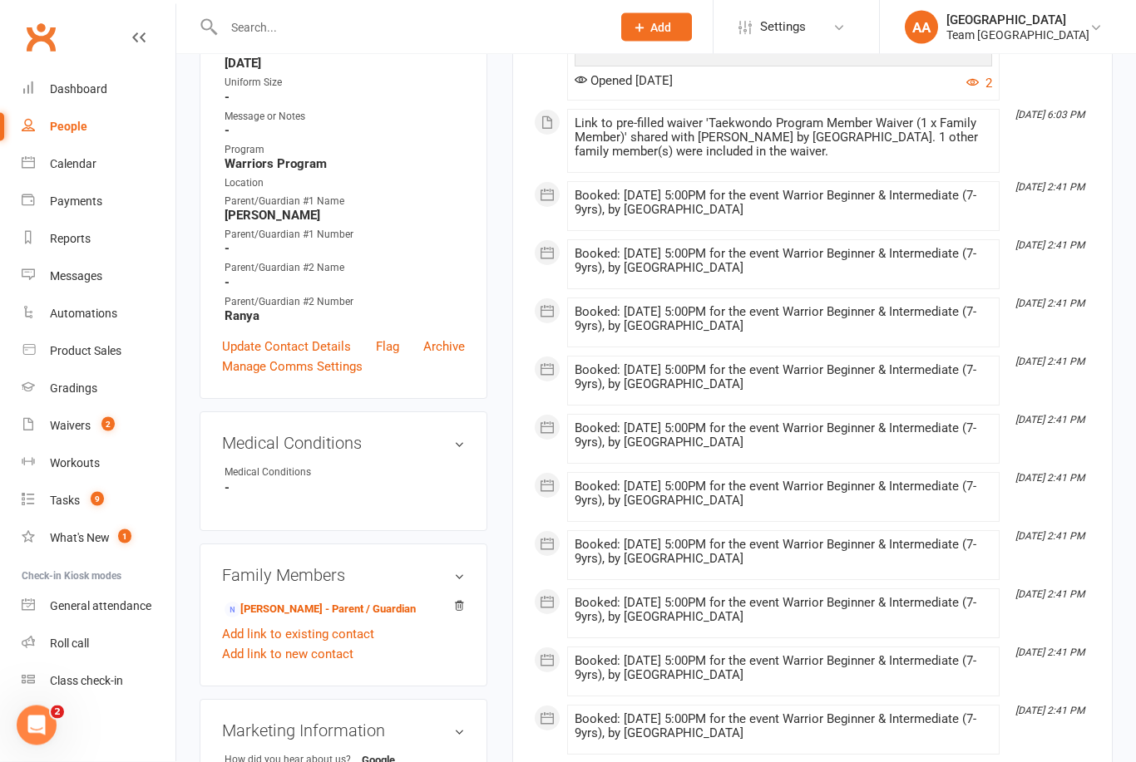
scroll to position [446, 0]
click at [296, 607] on link "Abdul Ratel - Parent / Guardian" at bounding box center [319, 609] width 191 height 17
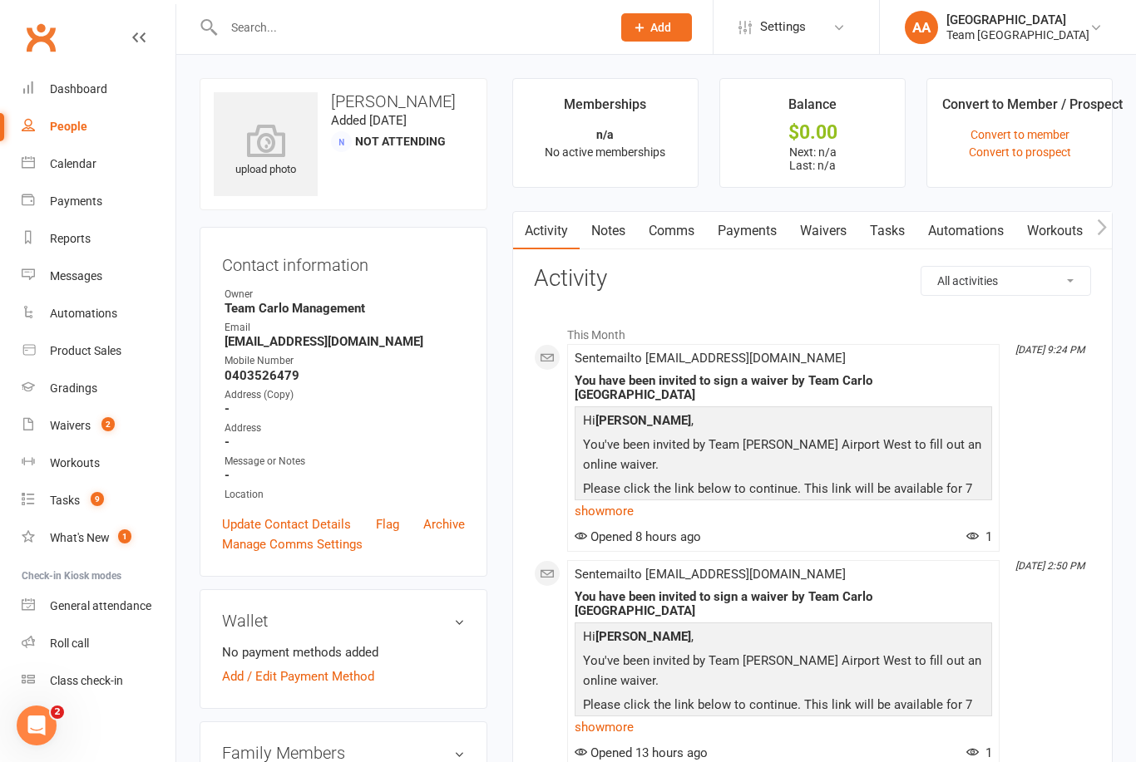
click at [91, 158] on div "Calendar" at bounding box center [73, 163] width 47 height 13
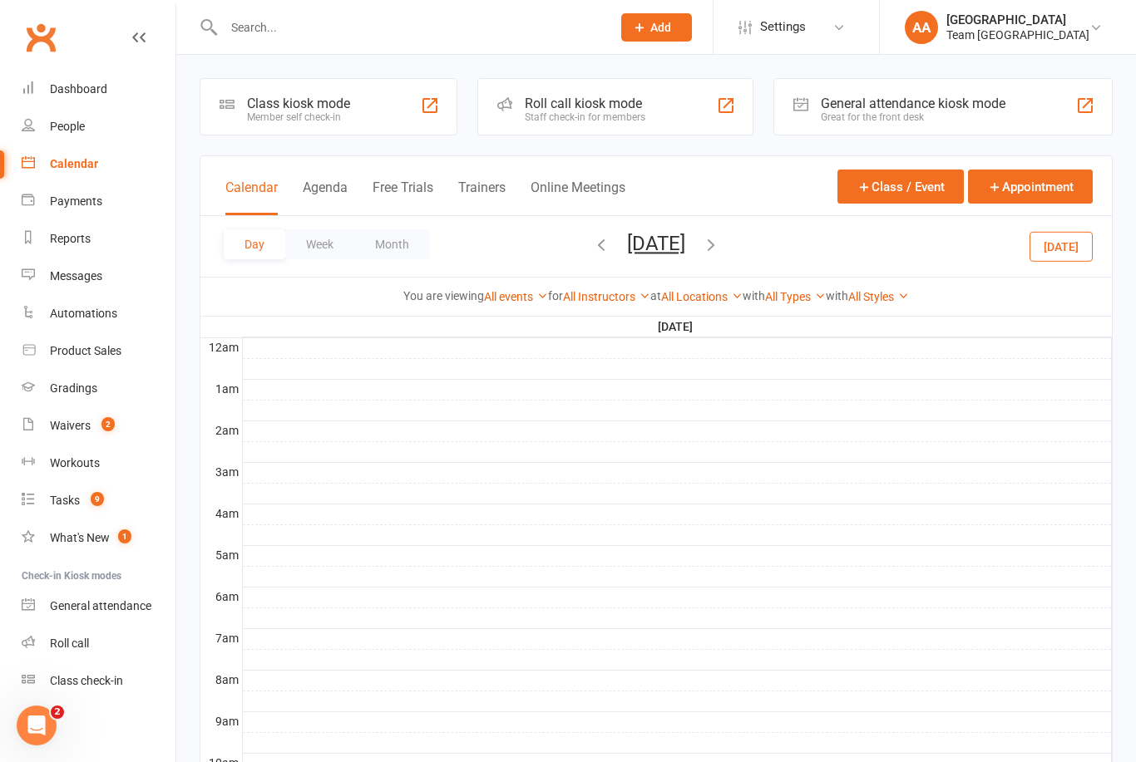
click at [685, 254] on button "Friday, Sep 12, 2025" at bounding box center [656, 243] width 58 height 23
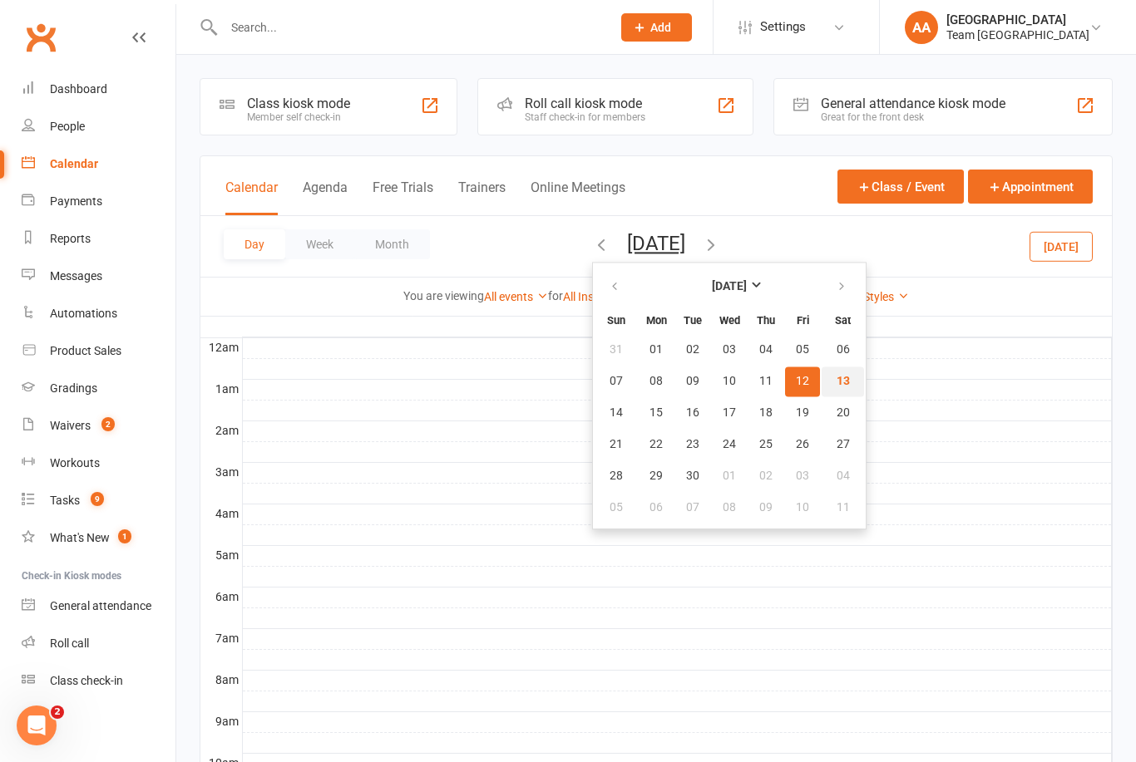
click at [836, 384] on span "13" at bounding box center [842, 381] width 13 height 13
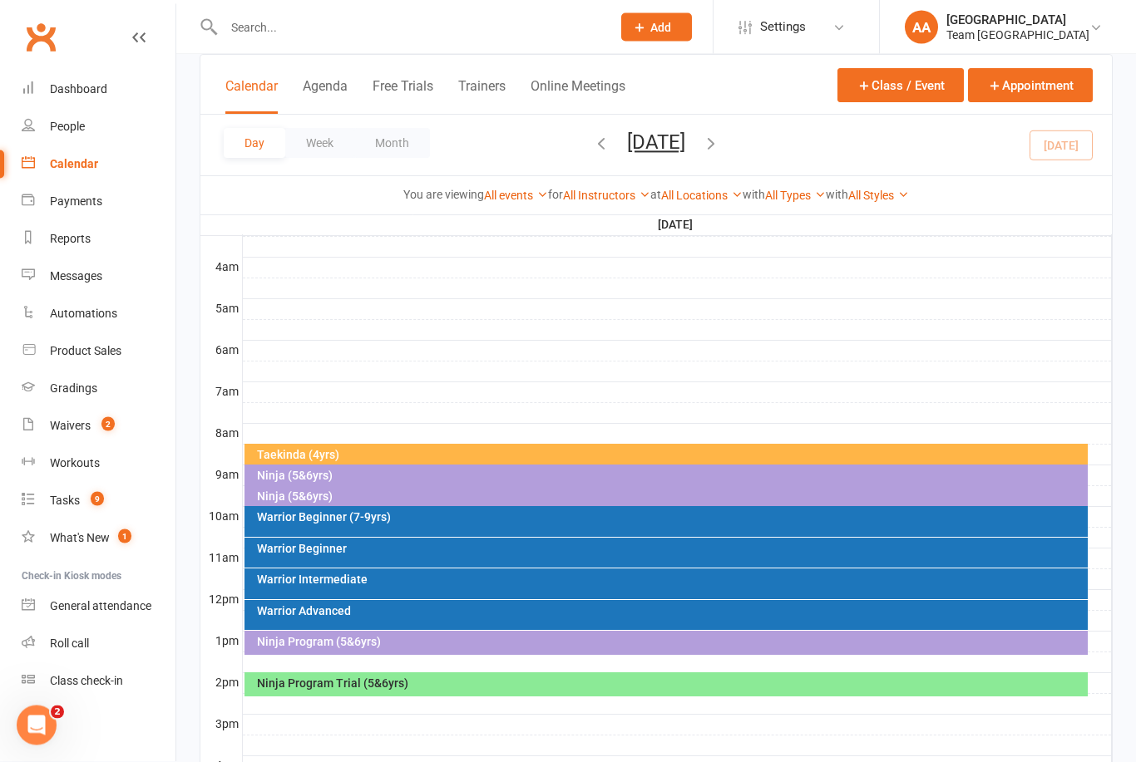
click at [328, 504] on div "Ninja (5&6yrs)" at bounding box center [666, 498] width 844 height 24
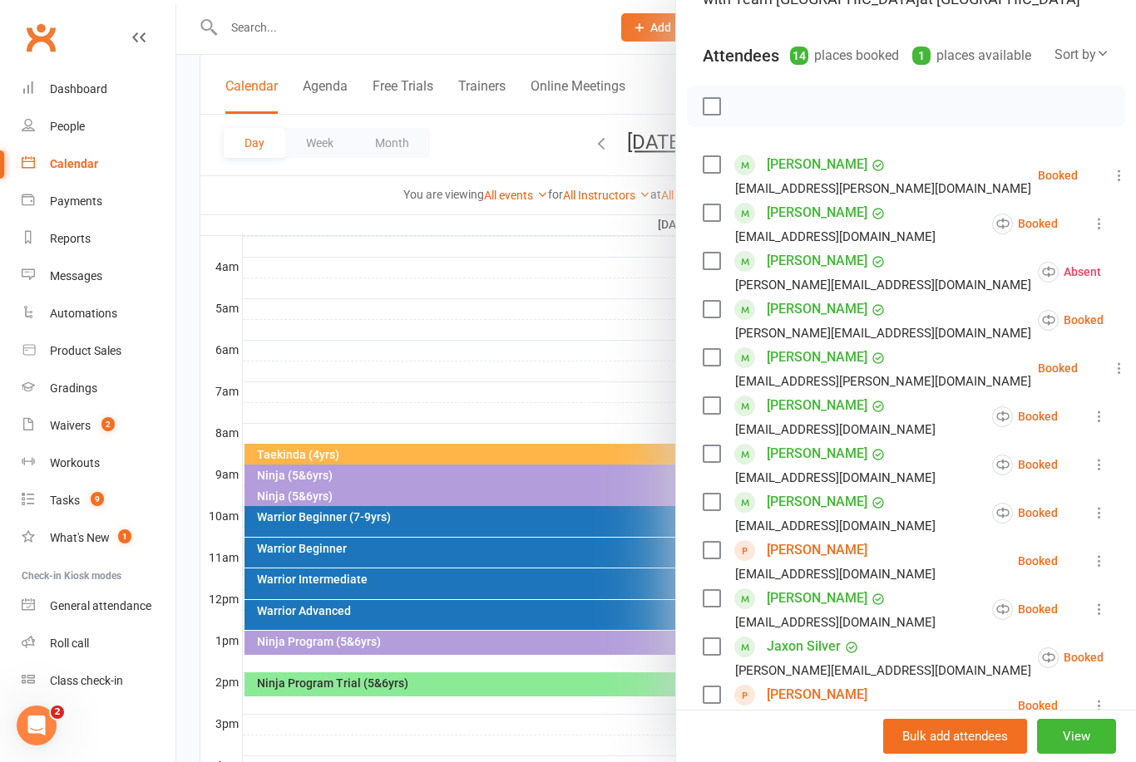
scroll to position [219, 0]
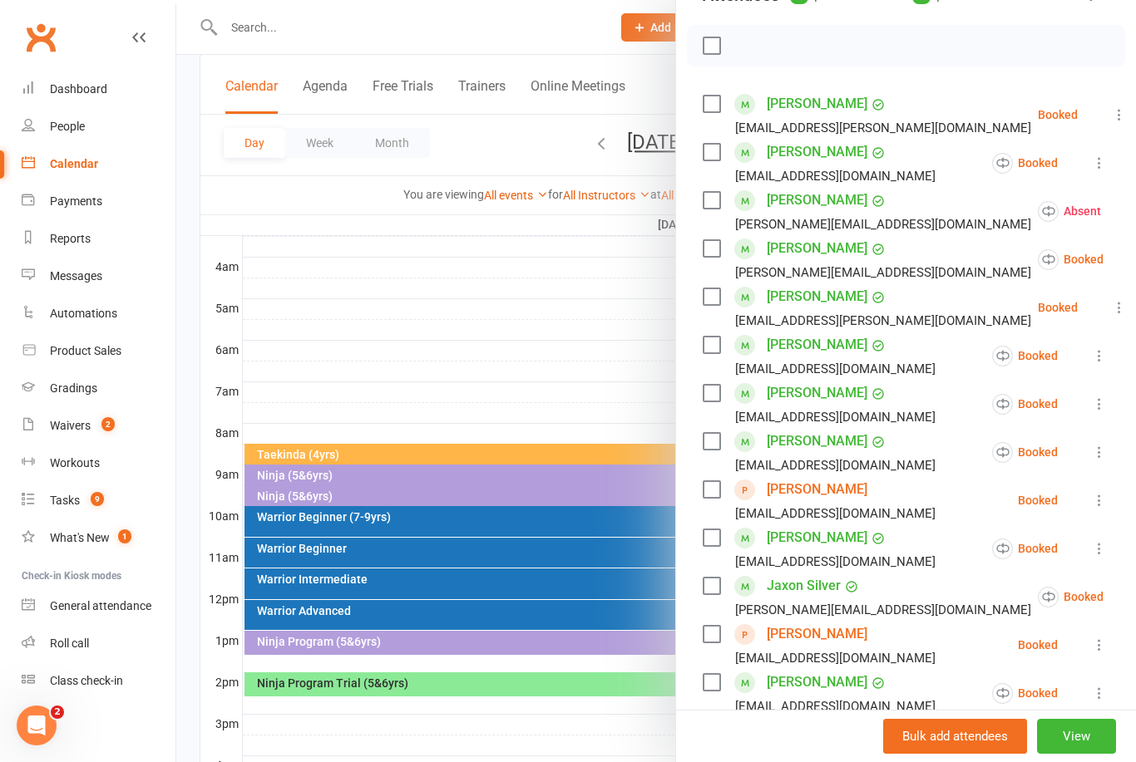
click at [819, 639] on link "[PERSON_NAME]" at bounding box center [816, 634] width 101 height 27
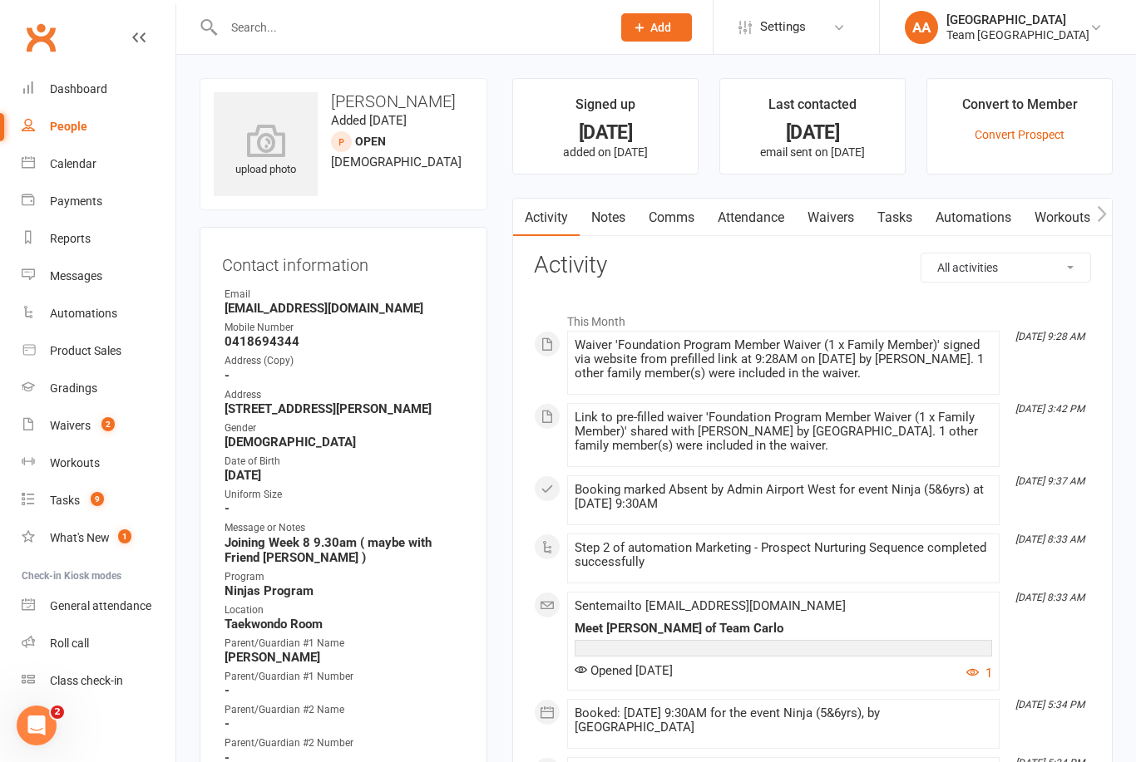
click at [91, 170] on div "Calendar" at bounding box center [73, 163] width 47 height 13
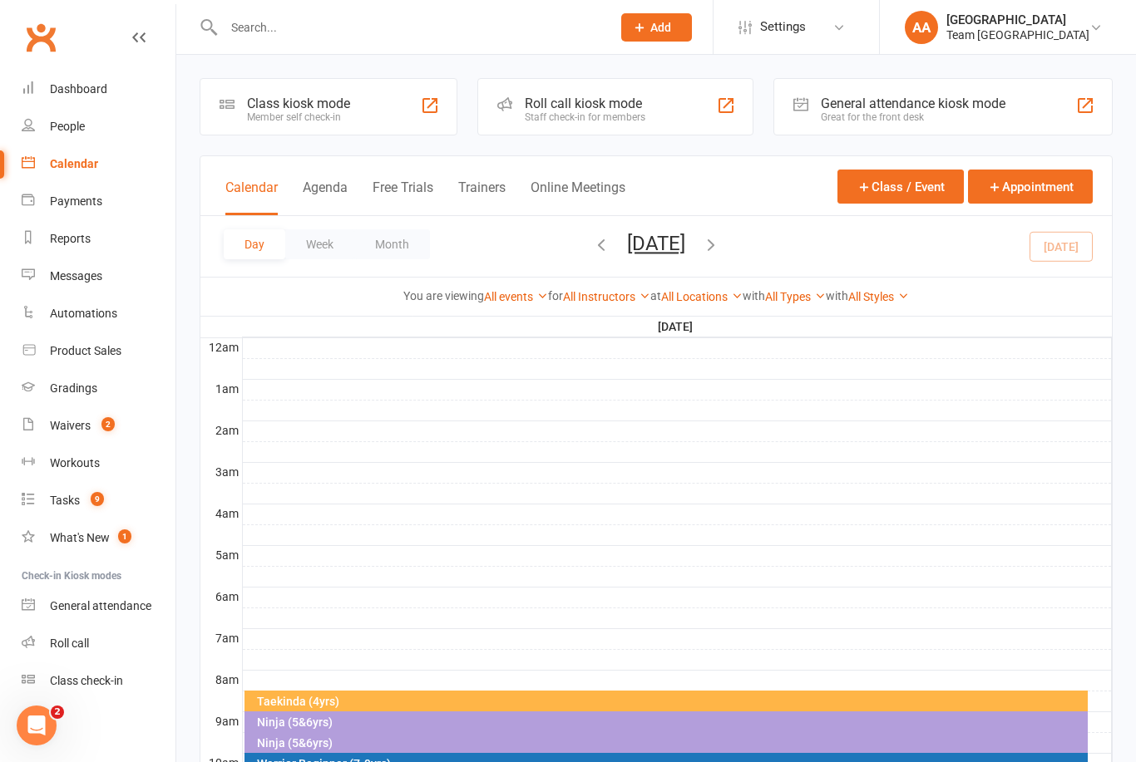
click at [685, 252] on button "Saturday, Sep 13, 2025" at bounding box center [656, 243] width 58 height 23
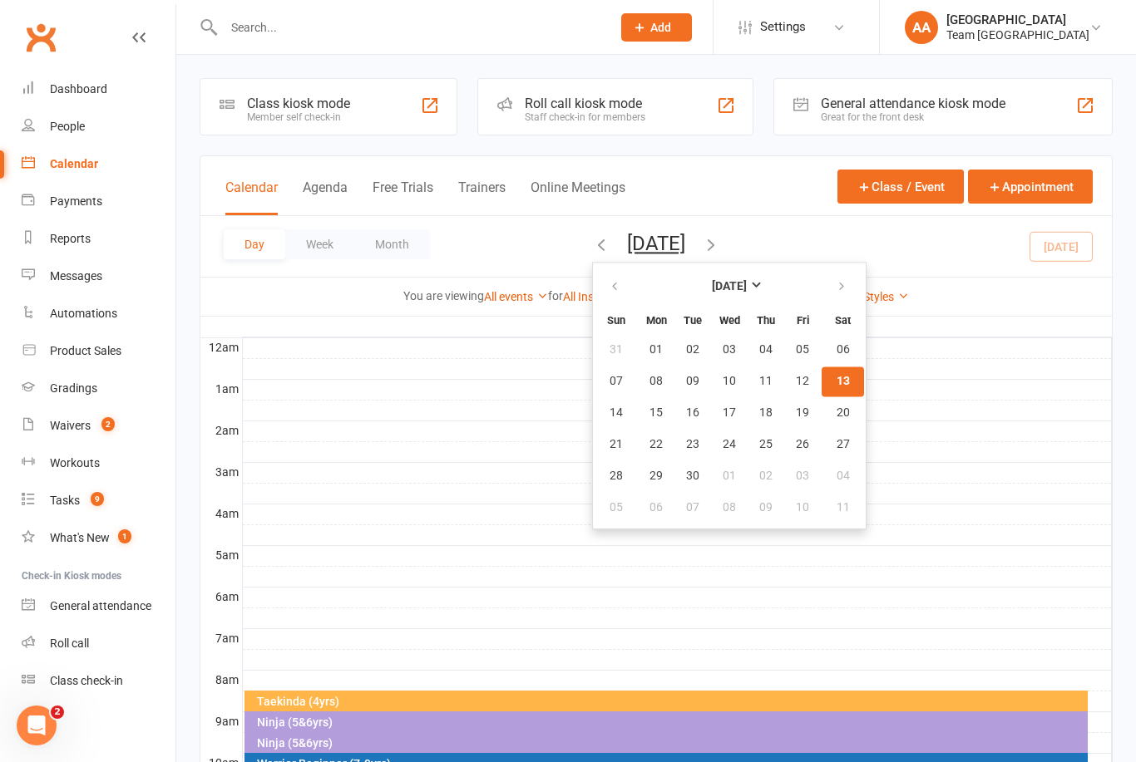
click at [836, 386] on span "13" at bounding box center [842, 381] width 13 height 13
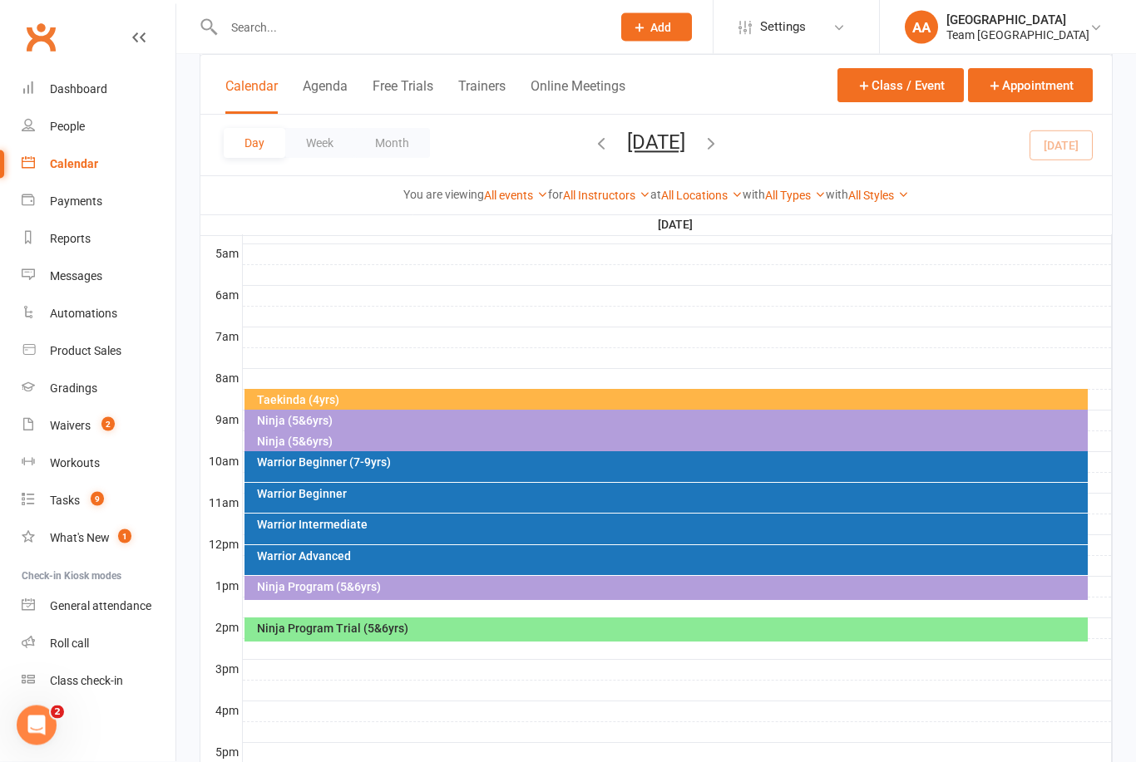
click at [458, 405] on div "Taekinda (4yrs)" at bounding box center [670, 401] width 829 height 12
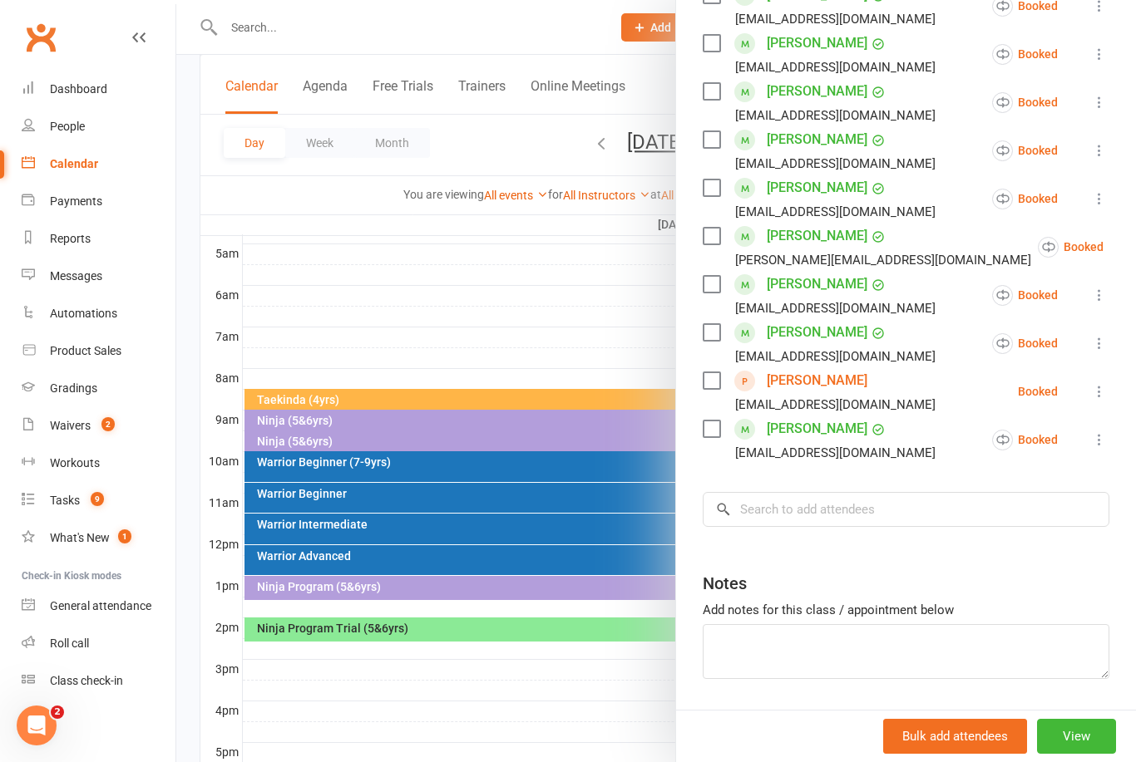
click at [547, 298] on div at bounding box center [655, 381] width 959 height 762
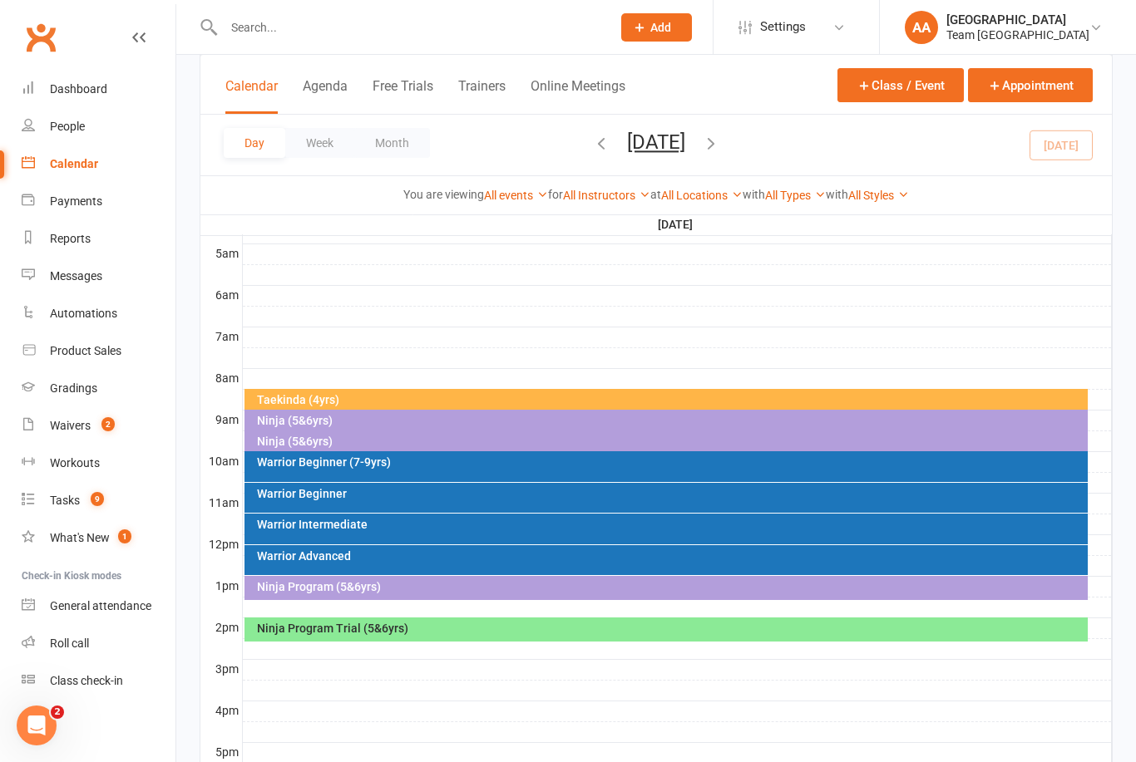
click at [338, 426] on div "Ninja (5&6yrs)" at bounding box center [666, 422] width 844 height 24
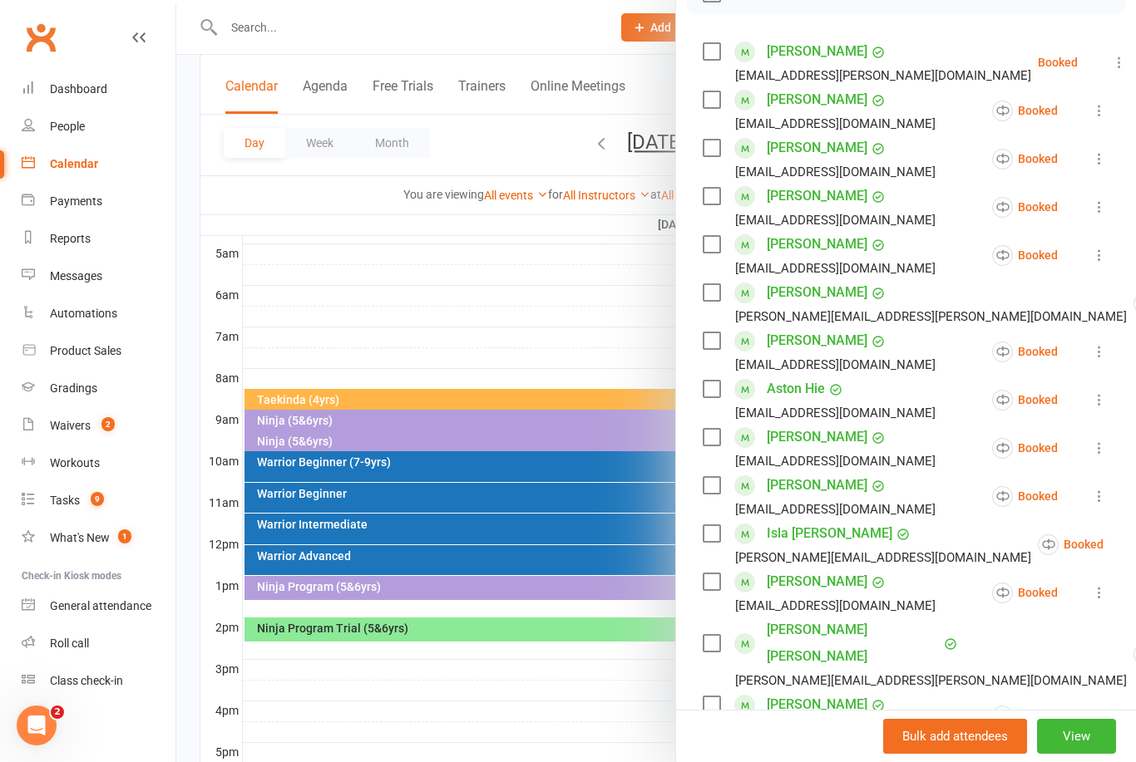
scroll to position [273, 0]
click at [567, 300] on div at bounding box center [655, 381] width 959 height 762
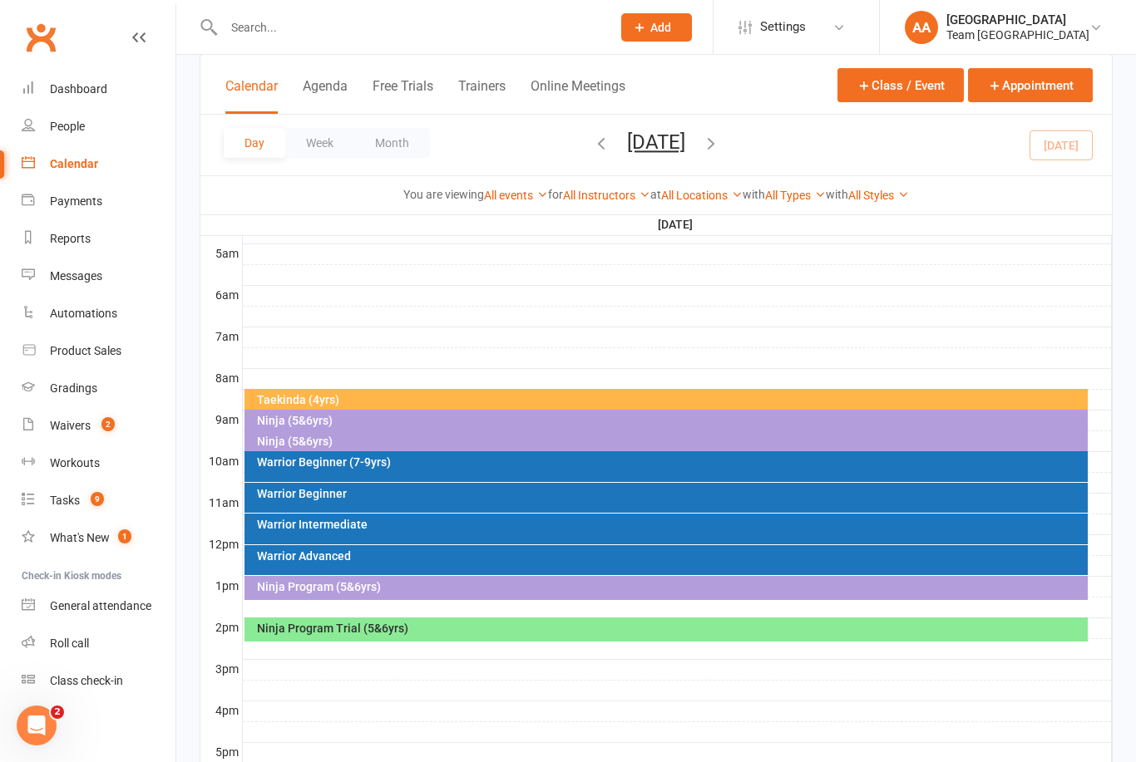
click at [321, 446] on div "Ninja (5&6yrs)" at bounding box center [670, 442] width 829 height 12
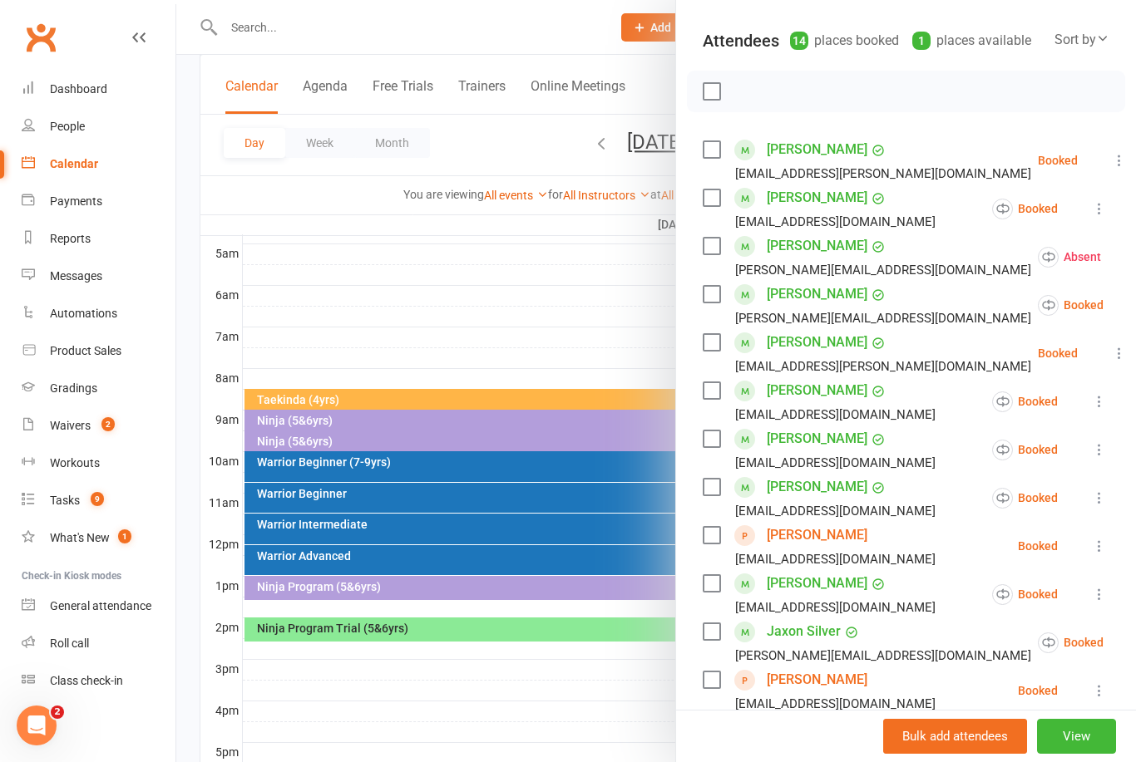
scroll to position [174, 0]
click at [553, 269] on div at bounding box center [655, 381] width 959 height 762
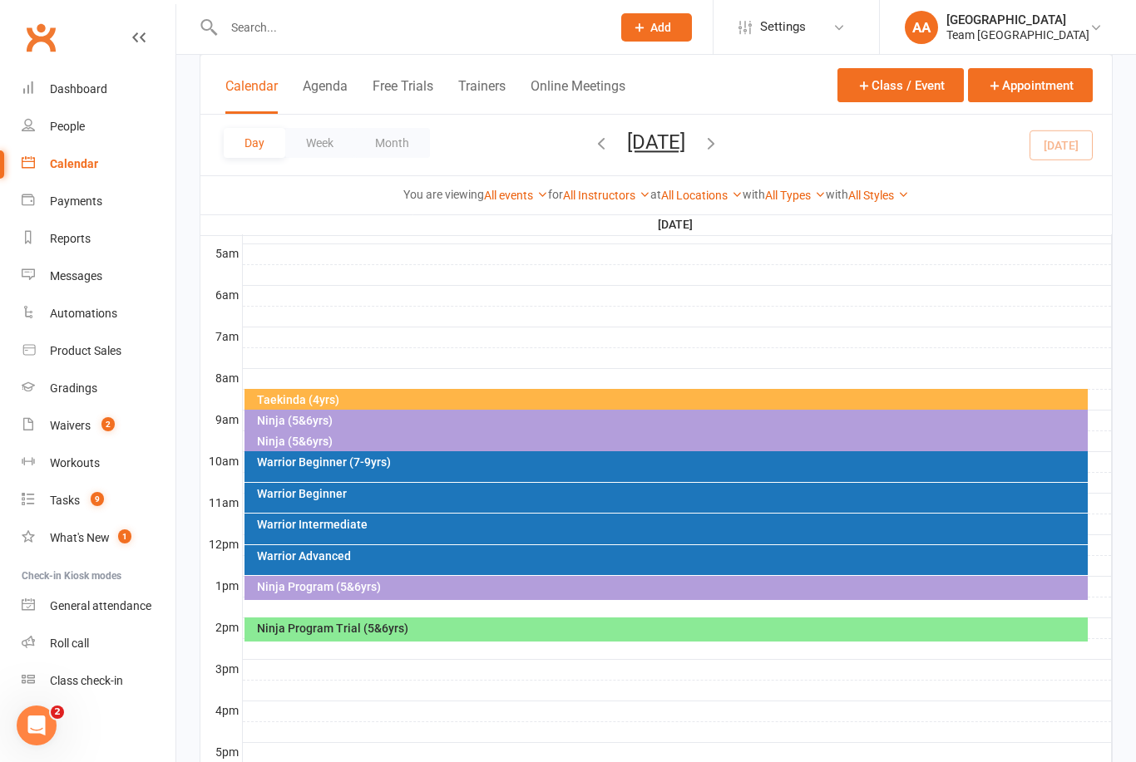
click at [351, 397] on div "Taekinda (4yrs)" at bounding box center [670, 400] width 829 height 12
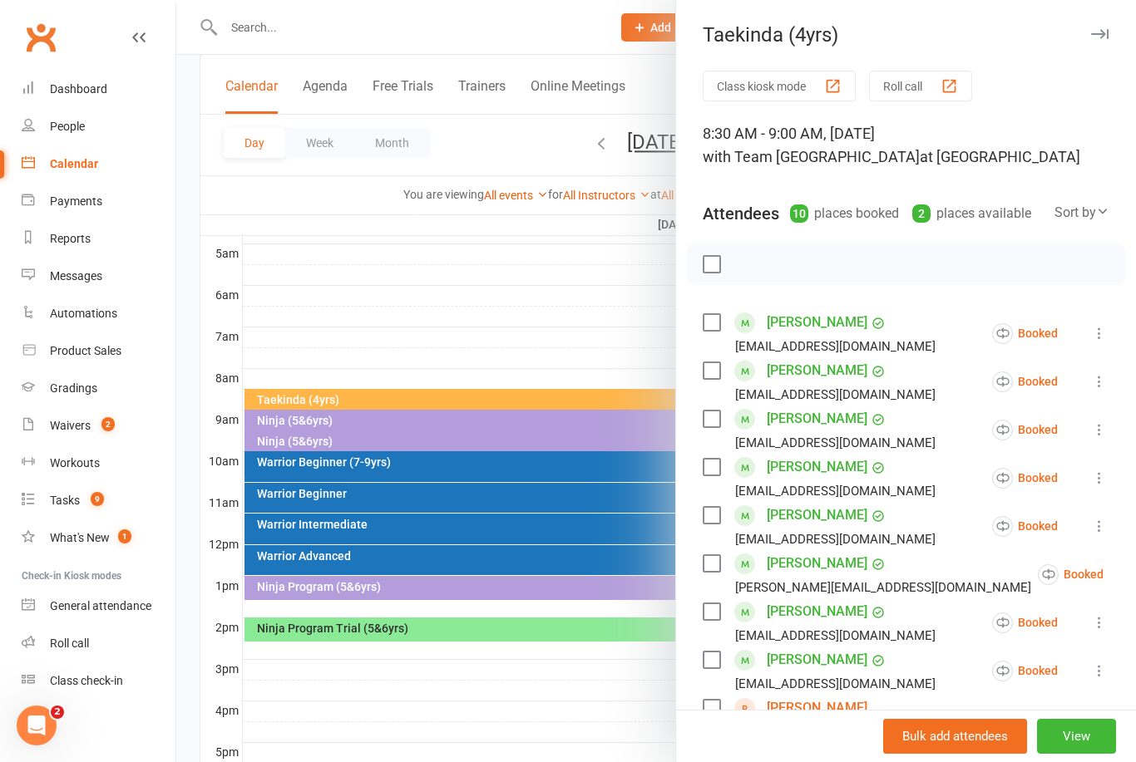
click at [818, 712] on link "Israfil Mohamad" at bounding box center [816, 708] width 101 height 27
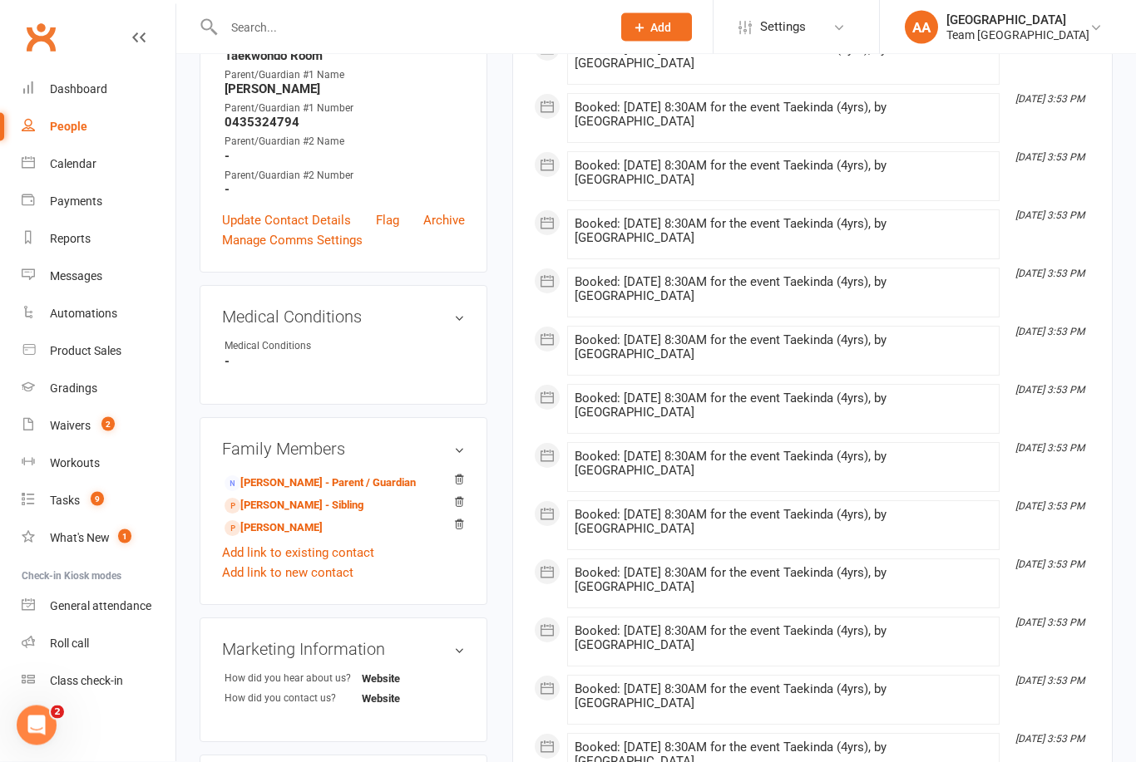
scroll to position [586, 0]
click at [292, 505] on link "Asiyah Mohamad - Sibling" at bounding box center [293, 506] width 139 height 17
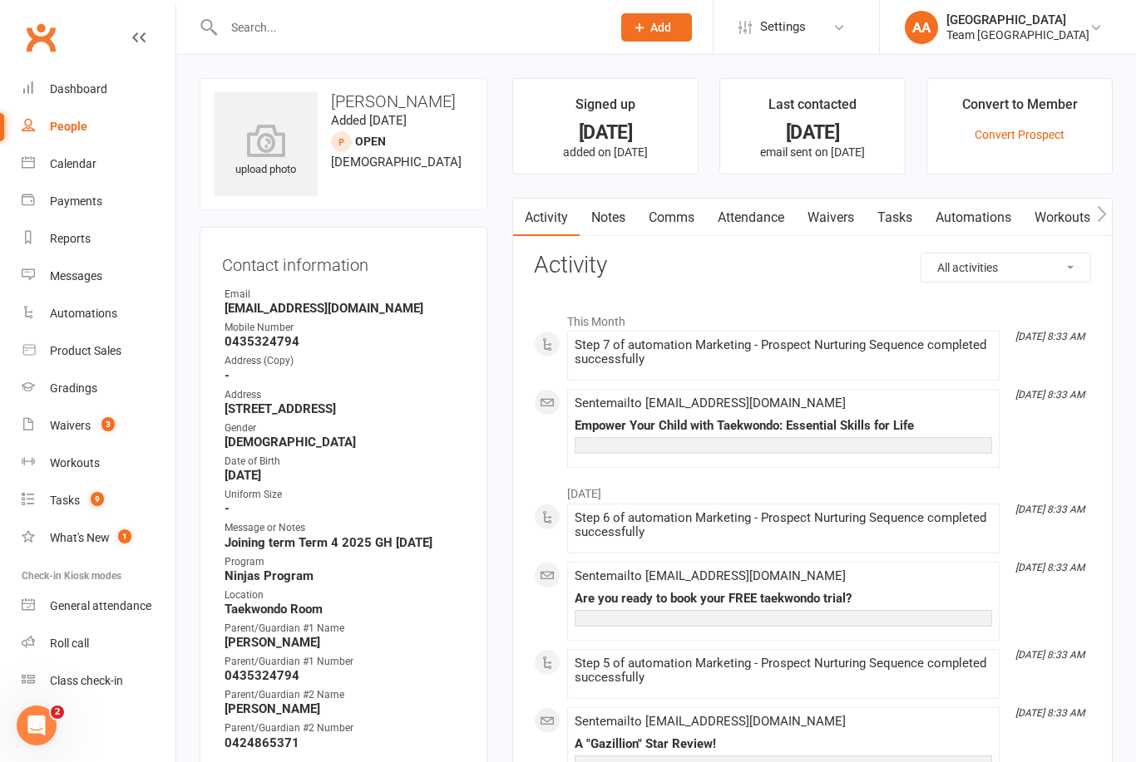
click at [93, 425] on count-badge "3" at bounding box center [104, 425] width 22 height 13
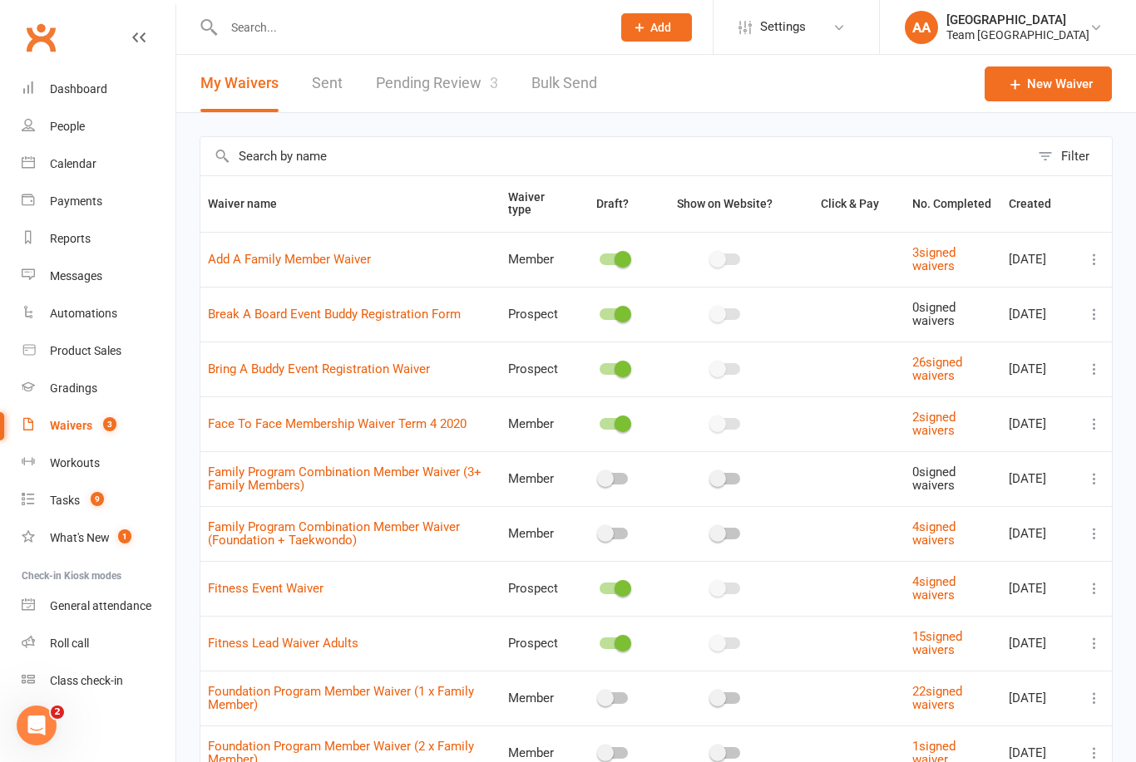
click at [451, 78] on link "Pending Review 3" at bounding box center [437, 83] width 122 height 57
